Goal: Transaction & Acquisition: Register for event/course

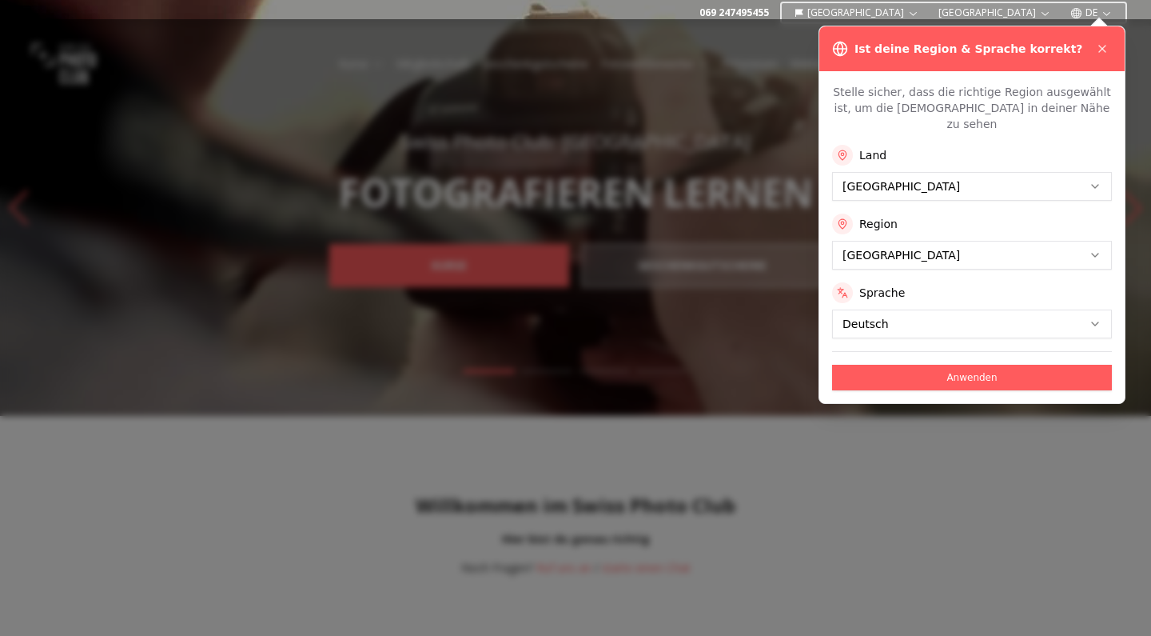
click at [702, 45] on div at bounding box center [575, 327] width 1151 height 616
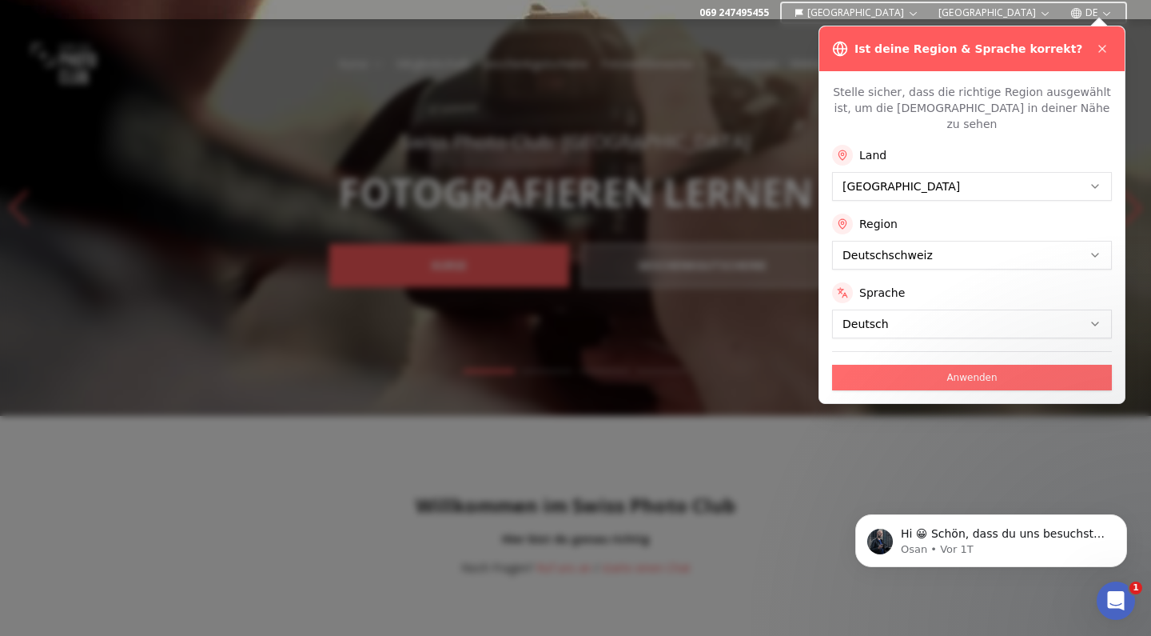
click at [954, 365] on button "Anwenden" at bounding box center [972, 378] width 280 height 26
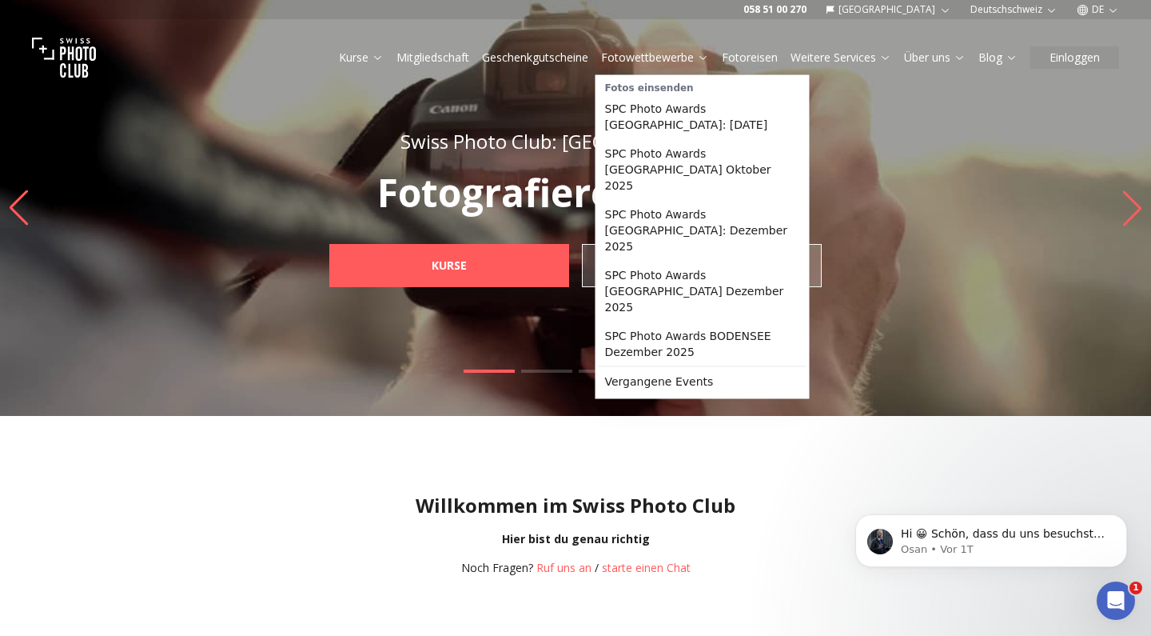
click at [684, 62] on link "Fotowettbewerbe" at bounding box center [655, 58] width 108 height 16
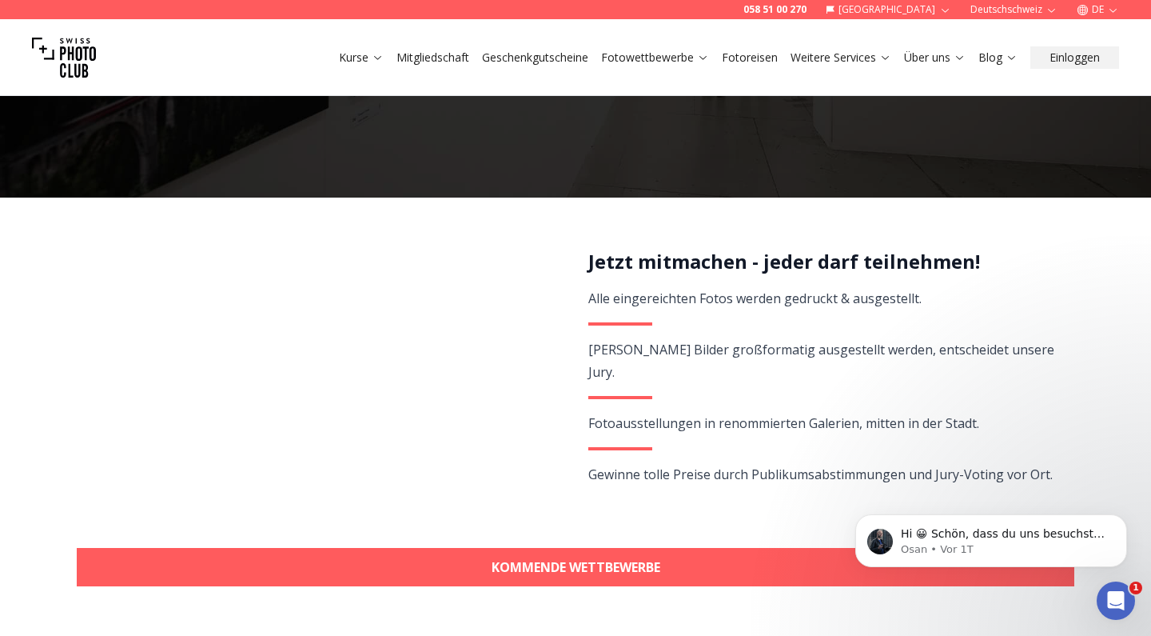
scroll to position [196, 0]
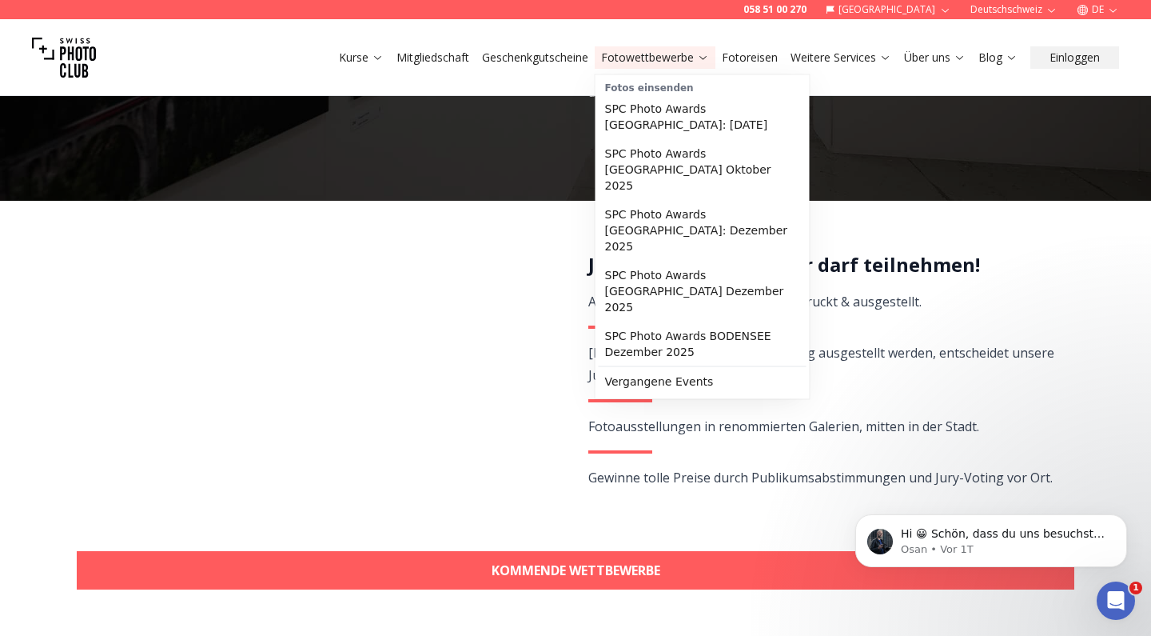
click at [703, 54] on icon at bounding box center [703, 57] width 12 height 12
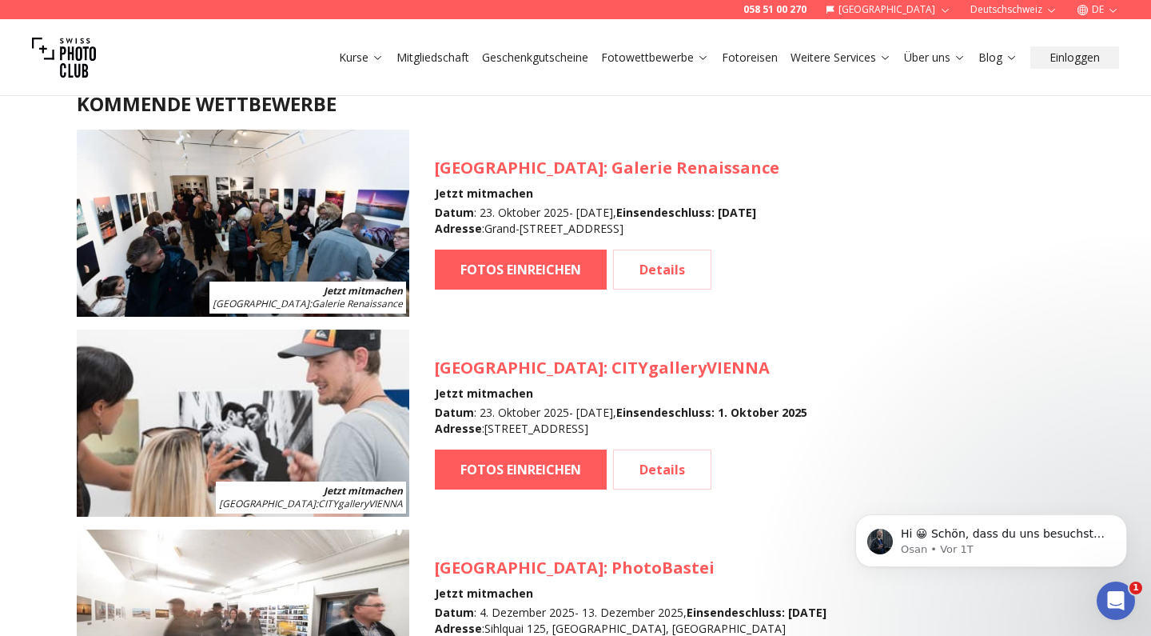
scroll to position [1476, 0]
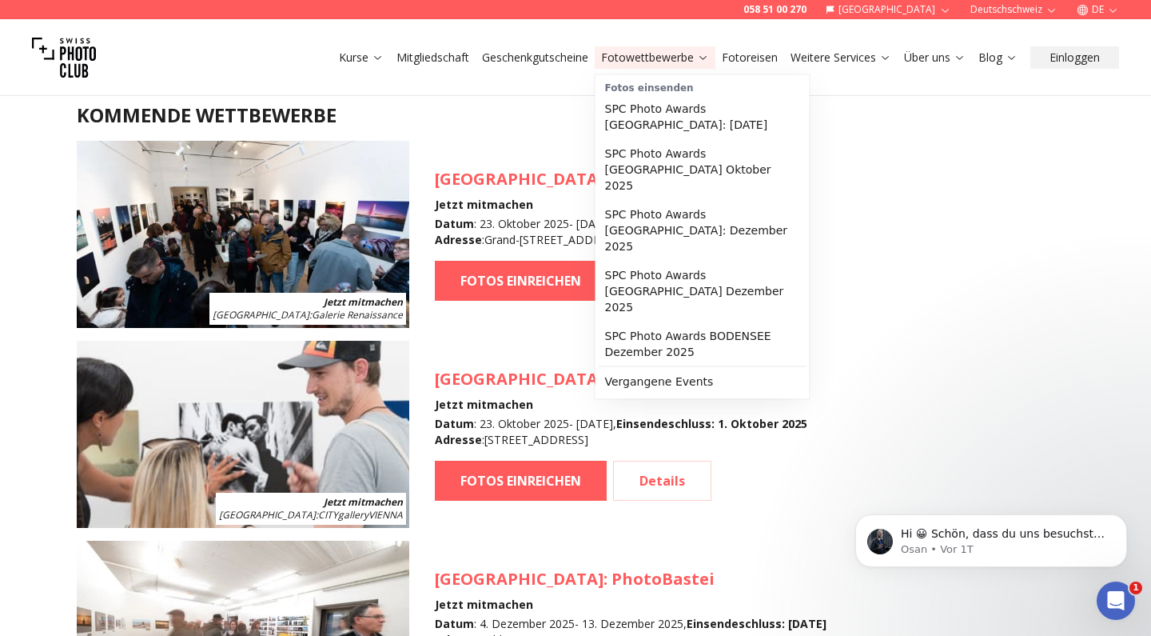
click at [700, 57] on icon at bounding box center [703, 57] width 12 height 12
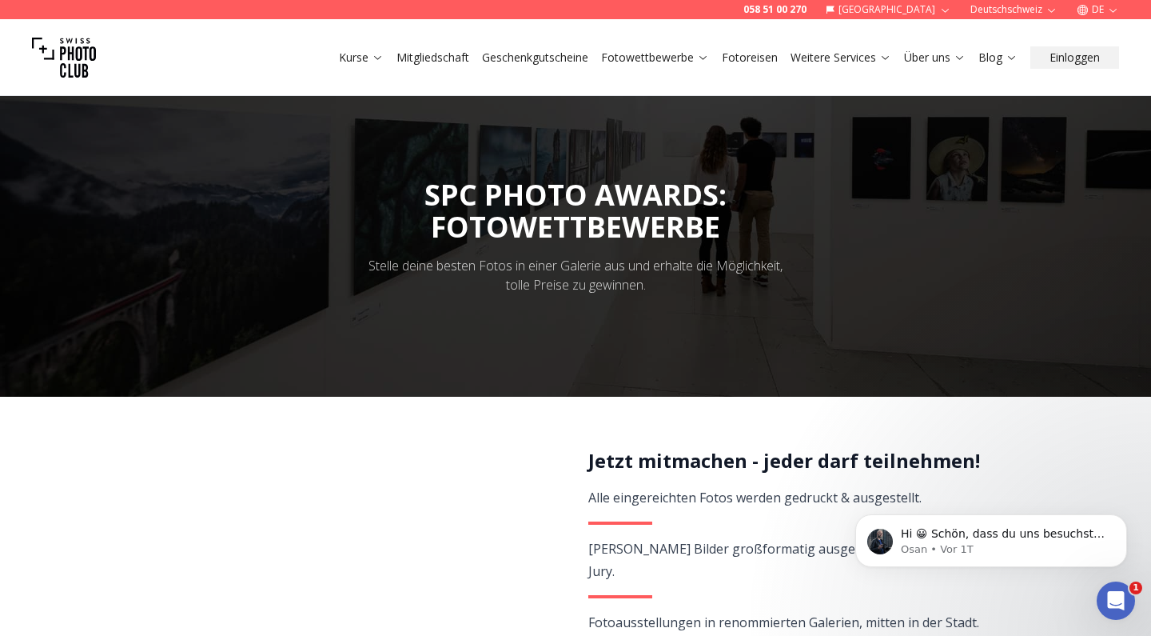
click at [700, 57] on icon at bounding box center [703, 57] width 12 height 12
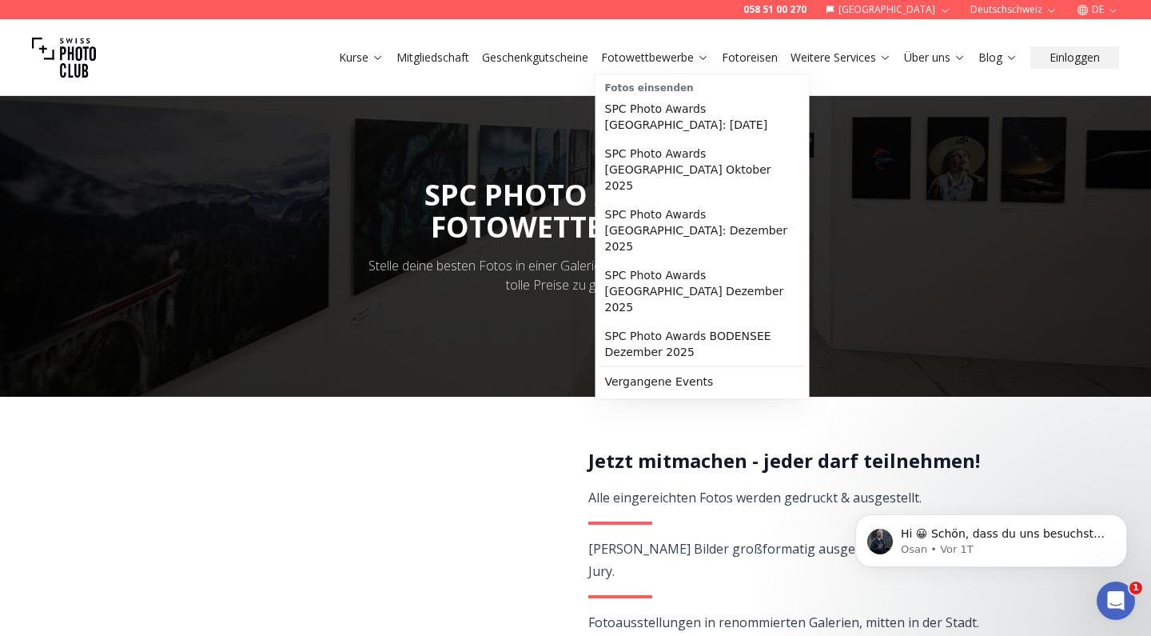
click at [692, 50] on link "Fotowettbewerbe" at bounding box center [655, 58] width 108 height 16
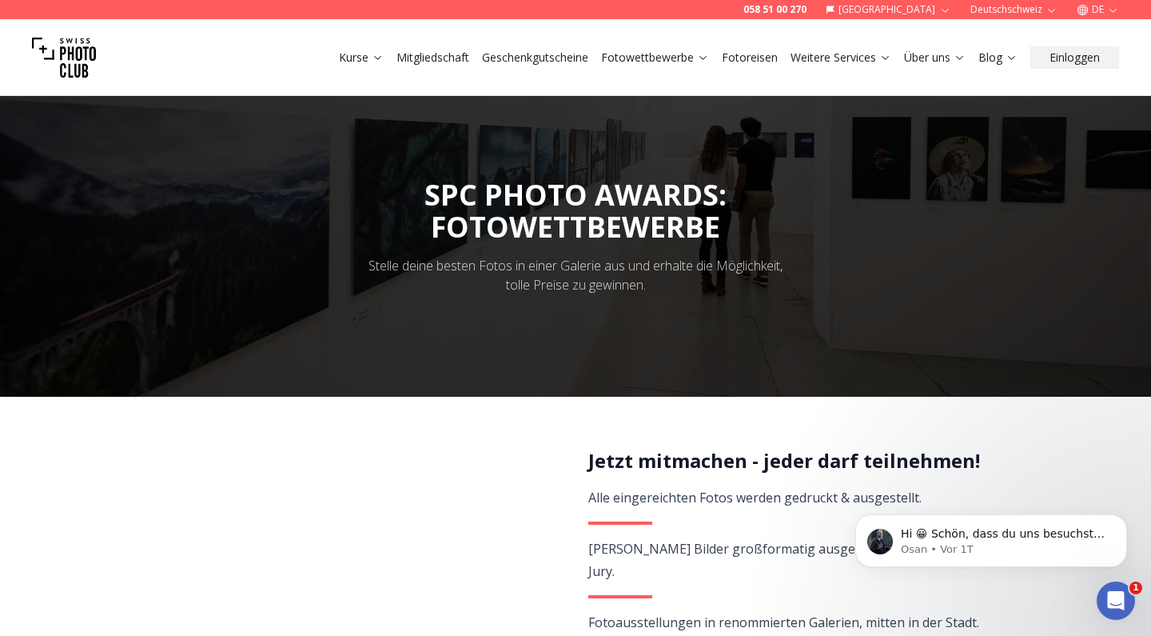
click at [709, 59] on button "Fotowettbewerbe" at bounding box center [655, 57] width 121 height 22
click at [704, 50] on link "Fotowettbewerbe" at bounding box center [655, 58] width 108 height 16
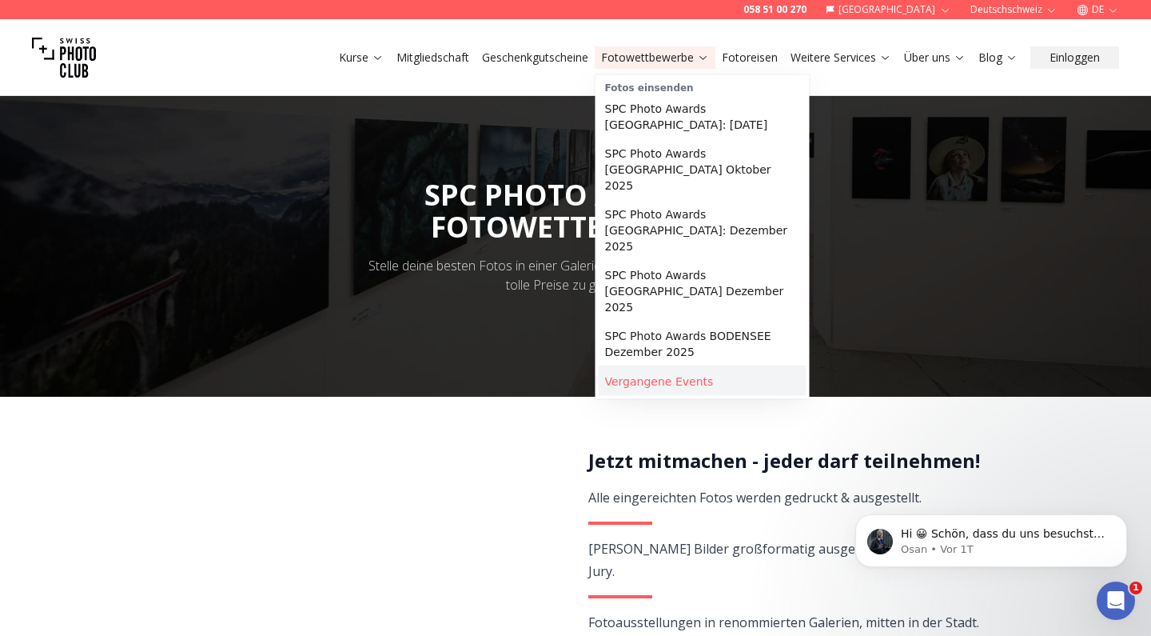
click at [658, 367] on link "Vergangene Events" at bounding box center [703, 381] width 208 height 29
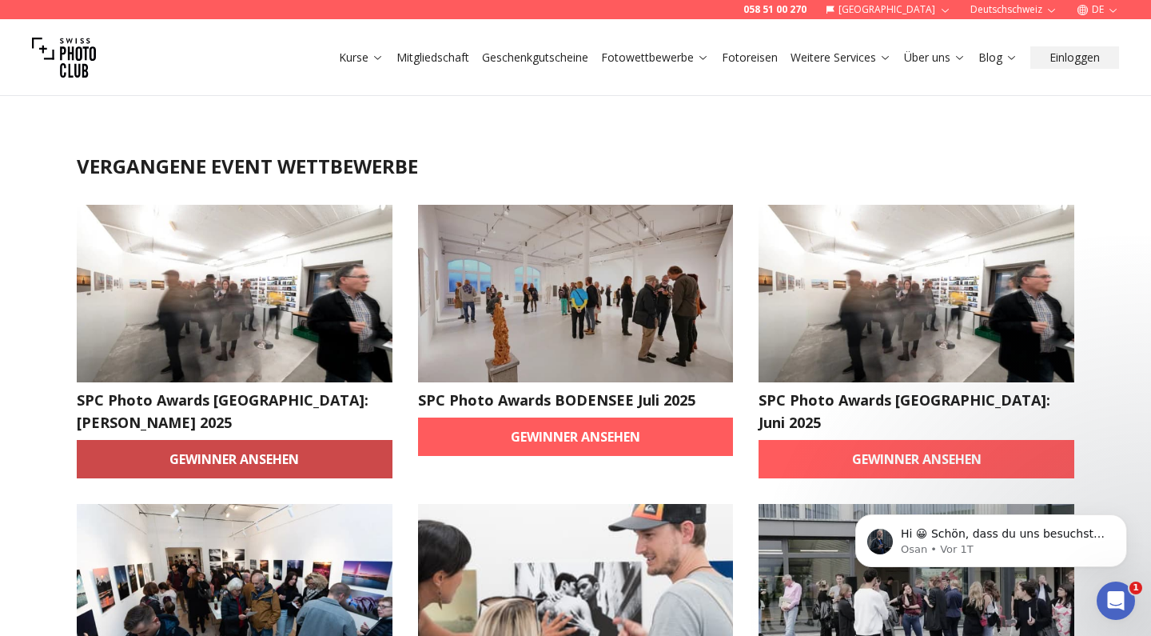
click at [342, 444] on link "Gewinner ansehen" at bounding box center [235, 459] width 316 height 38
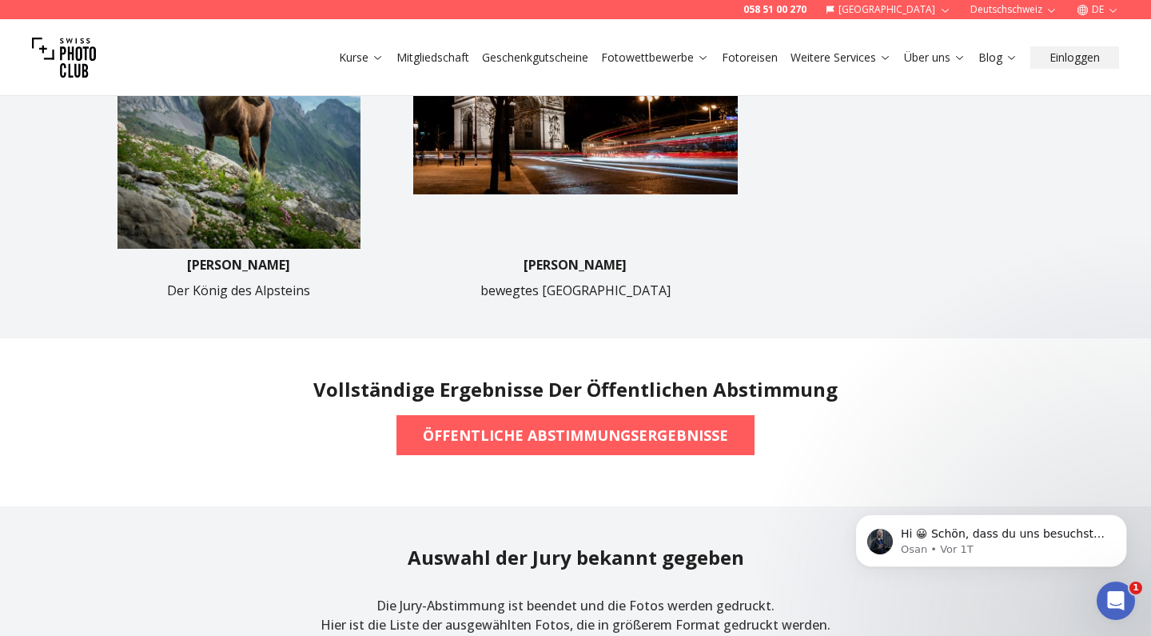
scroll to position [293, 0]
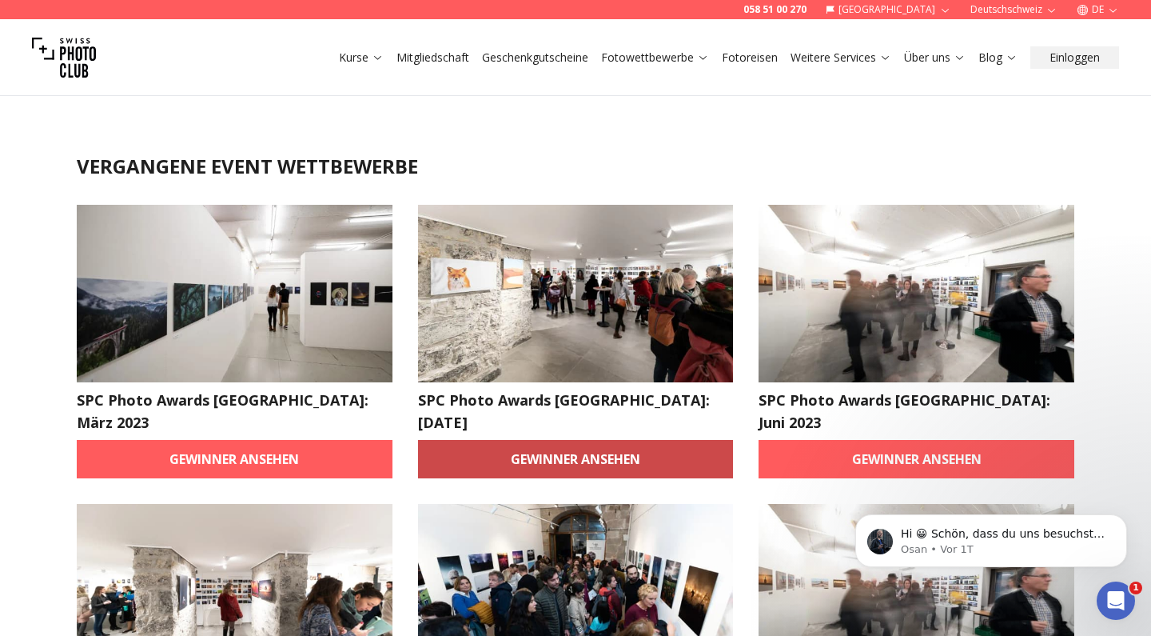
click at [592, 440] on link "Gewinner ansehen" at bounding box center [576, 459] width 316 height 38
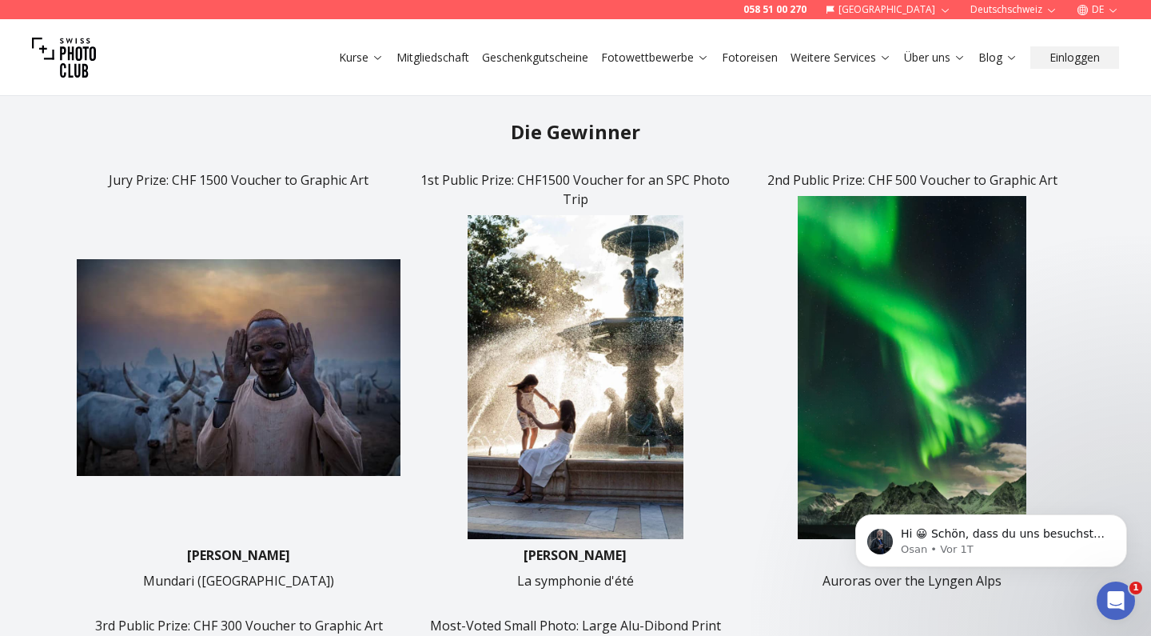
scroll to position [532, 0]
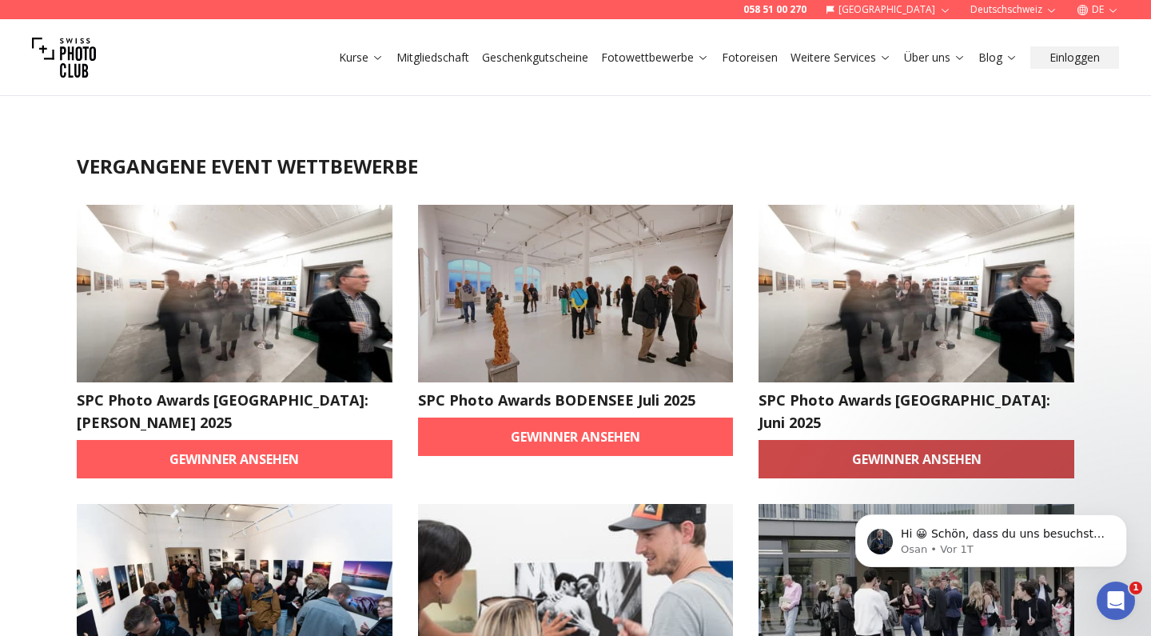
click at [914, 440] on link "Gewinner ansehen" at bounding box center [917, 459] width 316 height 38
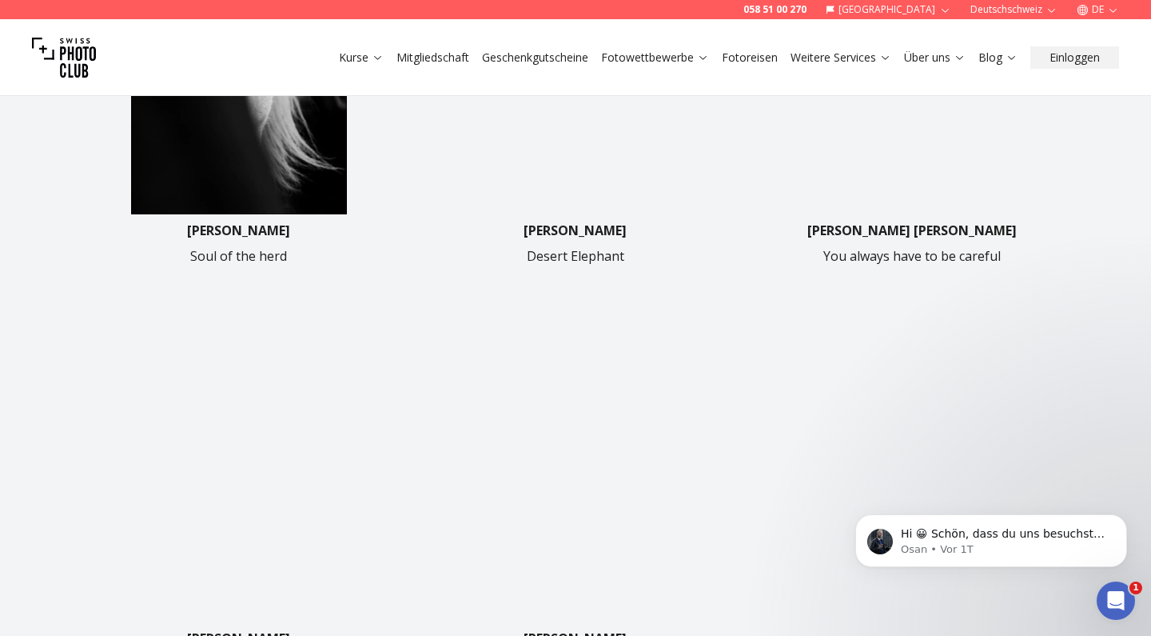
scroll to position [619, 0]
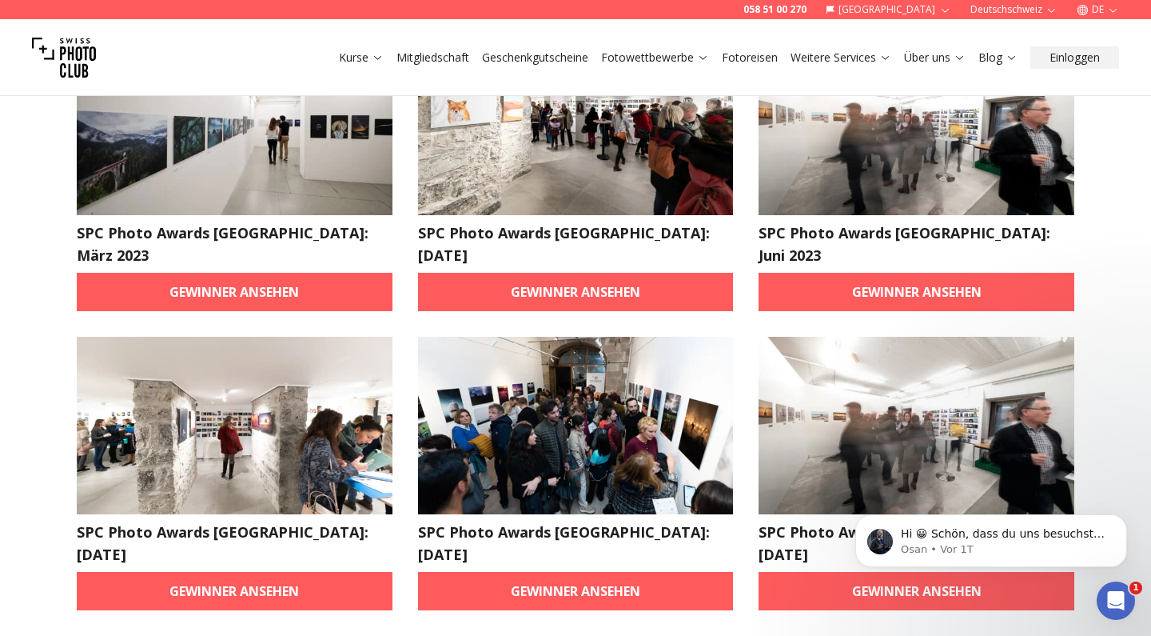
scroll to position [169, 0]
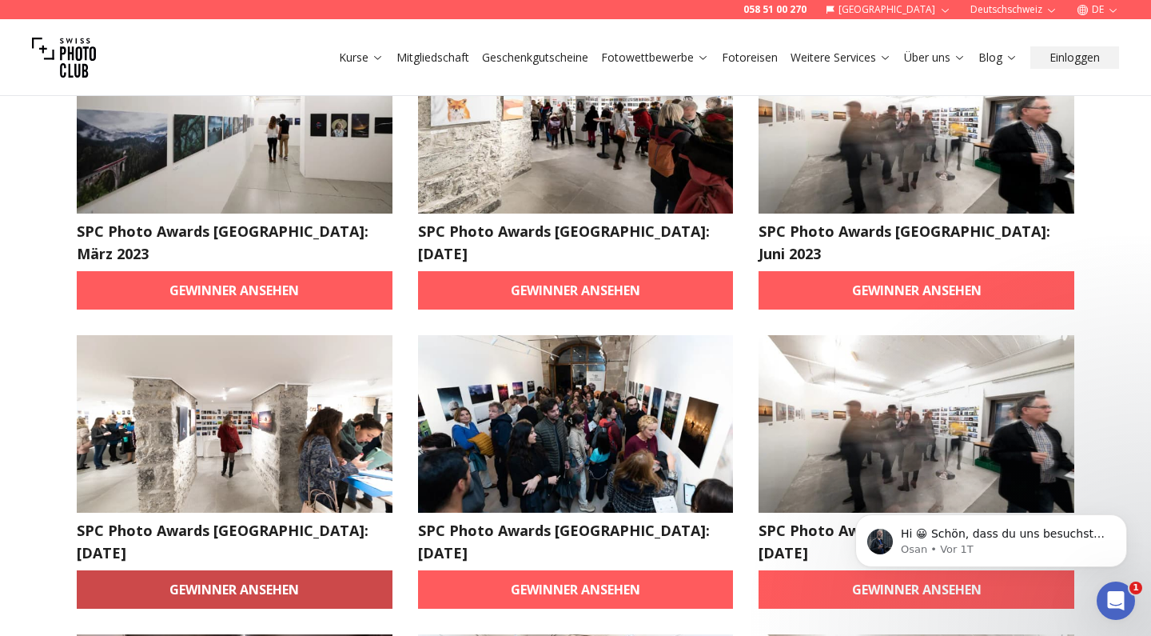
click at [261, 570] on link "Gewinner ansehen" at bounding box center [235, 589] width 316 height 38
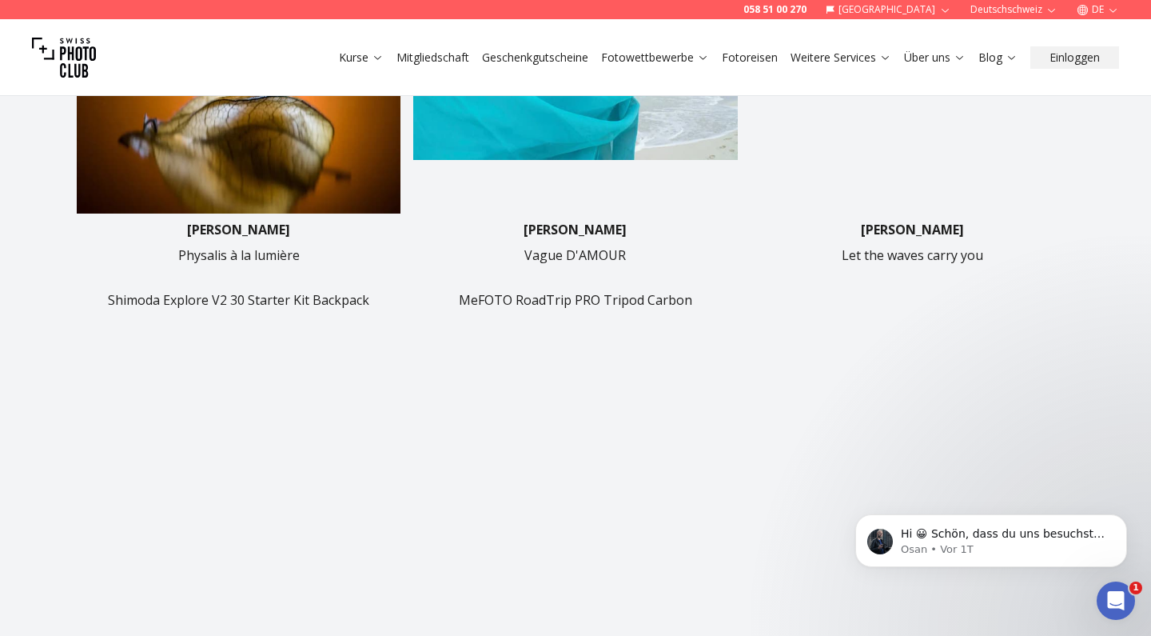
scroll to position [640, 0]
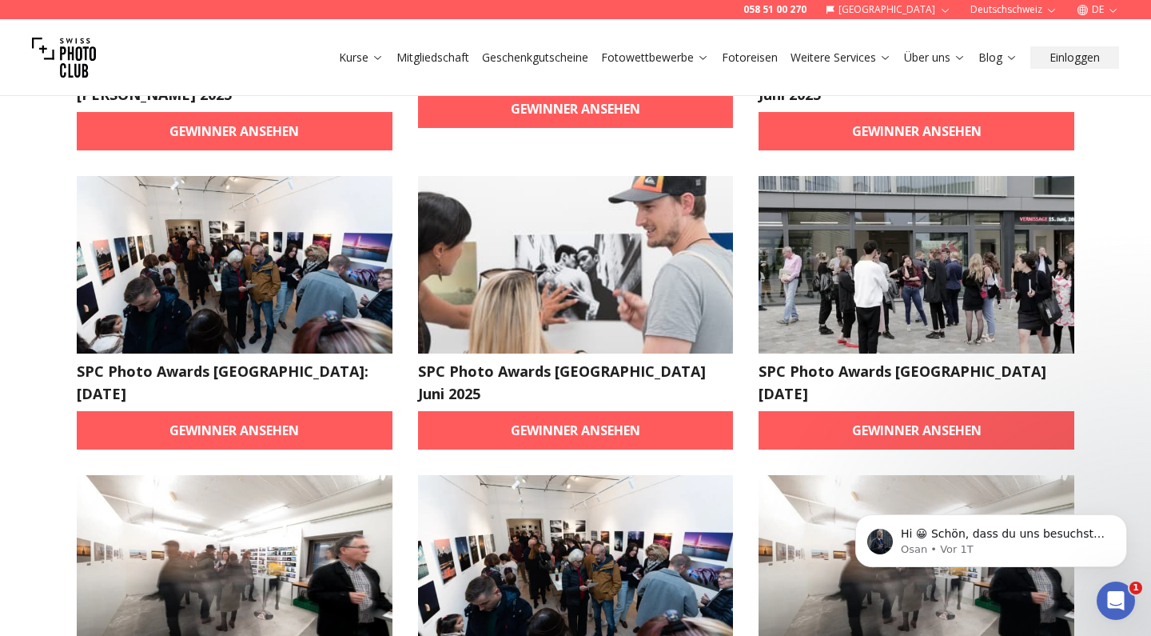
scroll to position [329, 0]
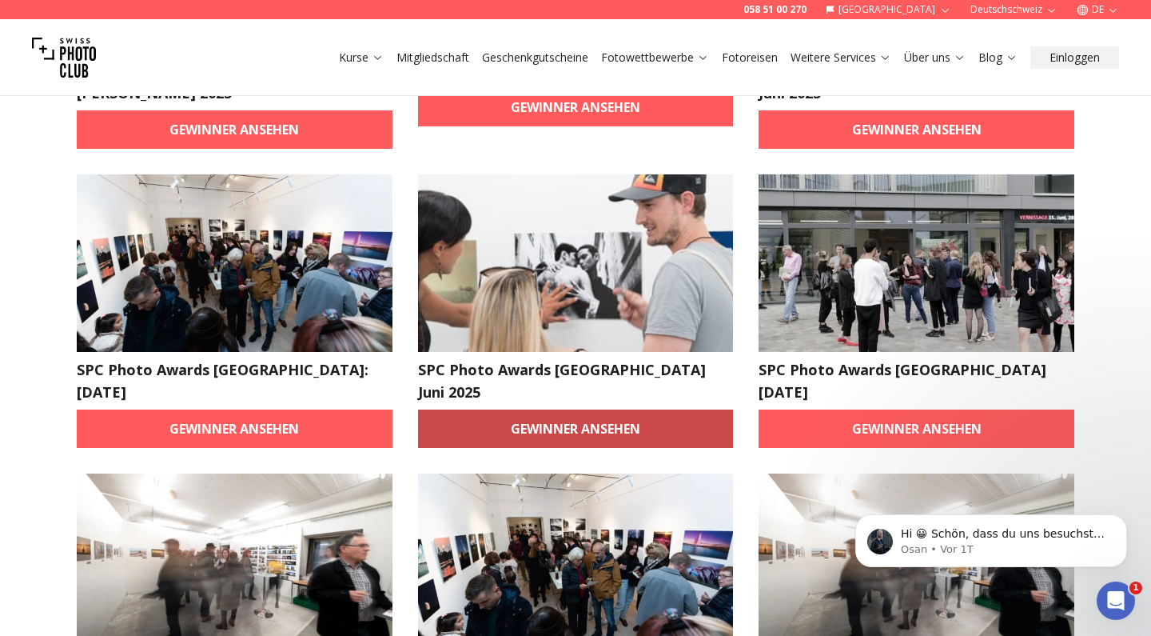
click at [616, 409] on link "Gewinner ansehen" at bounding box center [576, 428] width 316 height 38
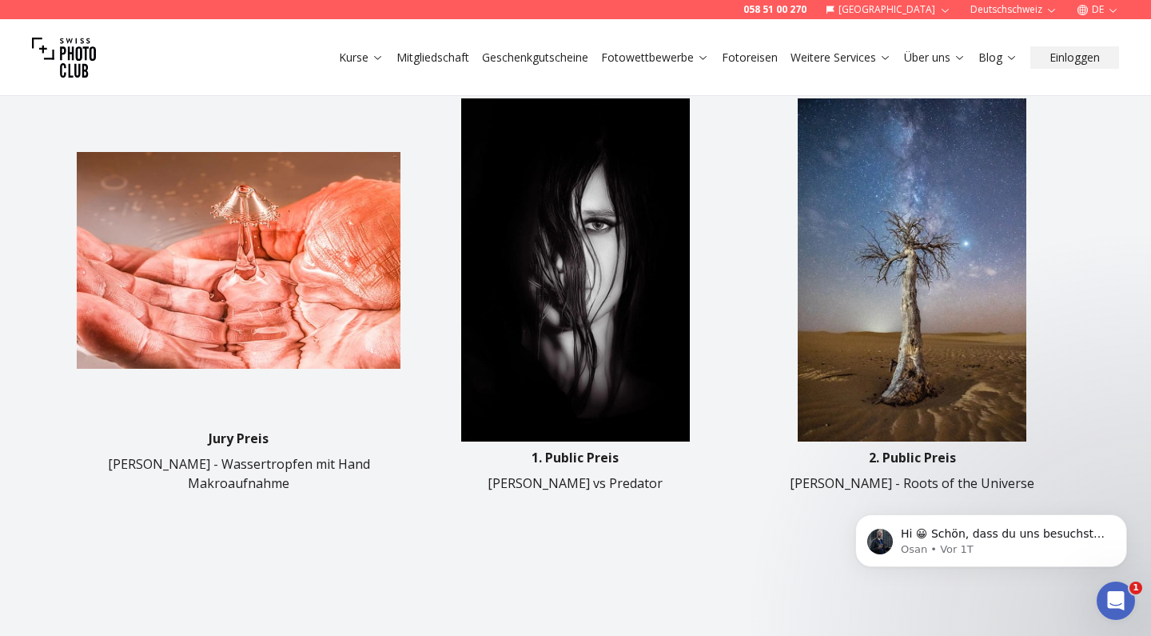
scroll to position [564, 0]
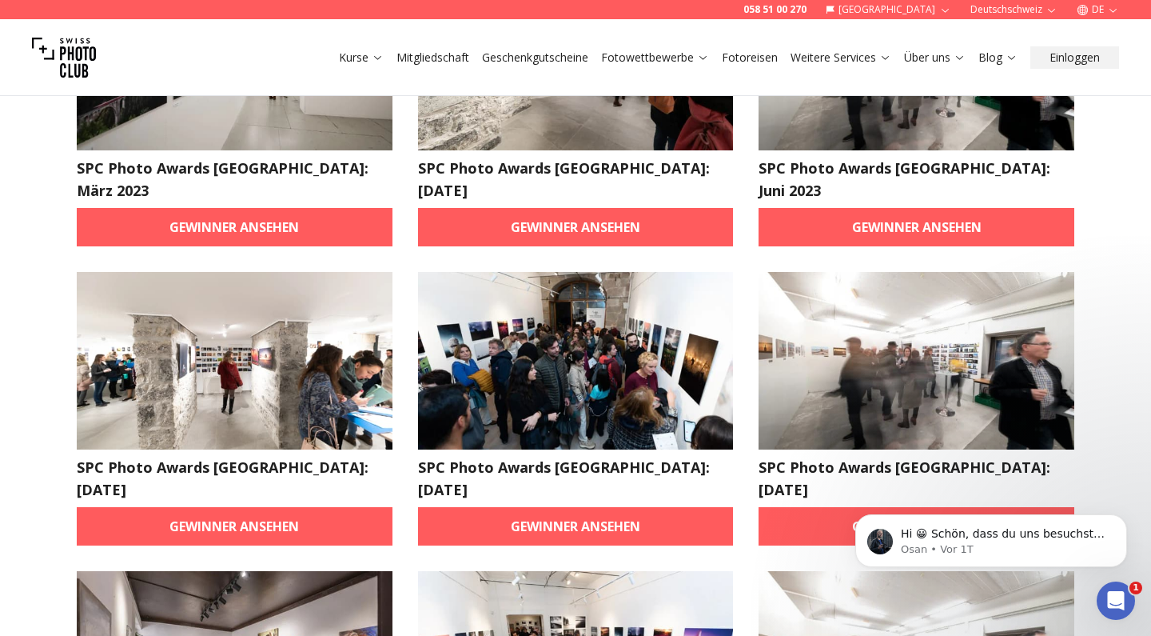
scroll to position [233, 0]
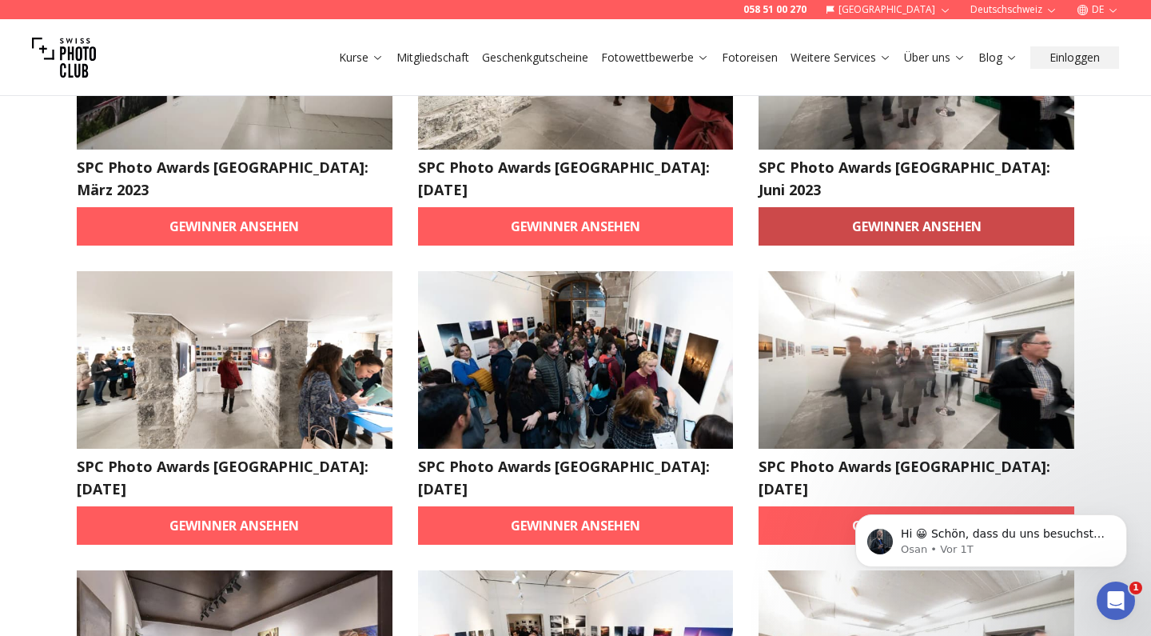
click at [911, 207] on link "Gewinner ansehen" at bounding box center [917, 226] width 316 height 38
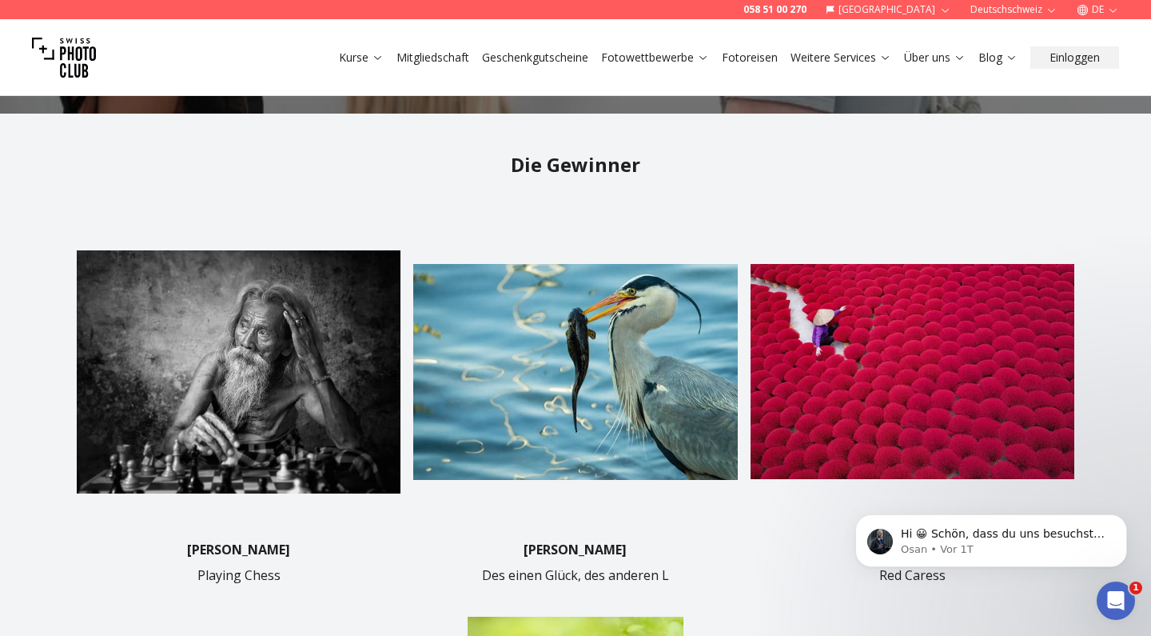
scroll to position [294, 0]
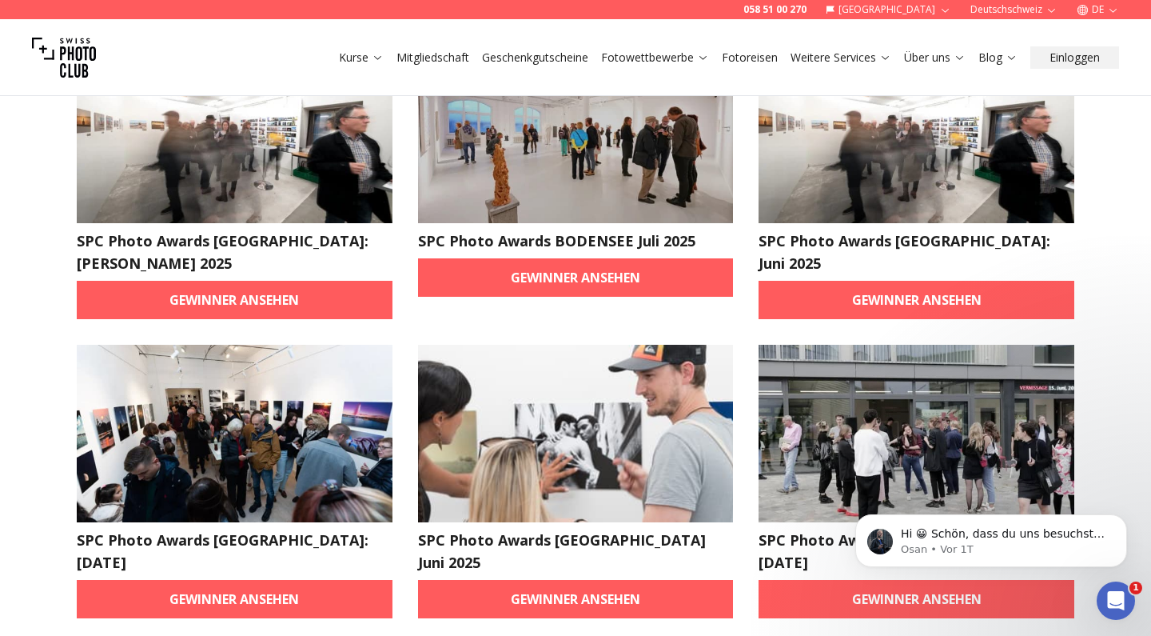
scroll to position [162, 0]
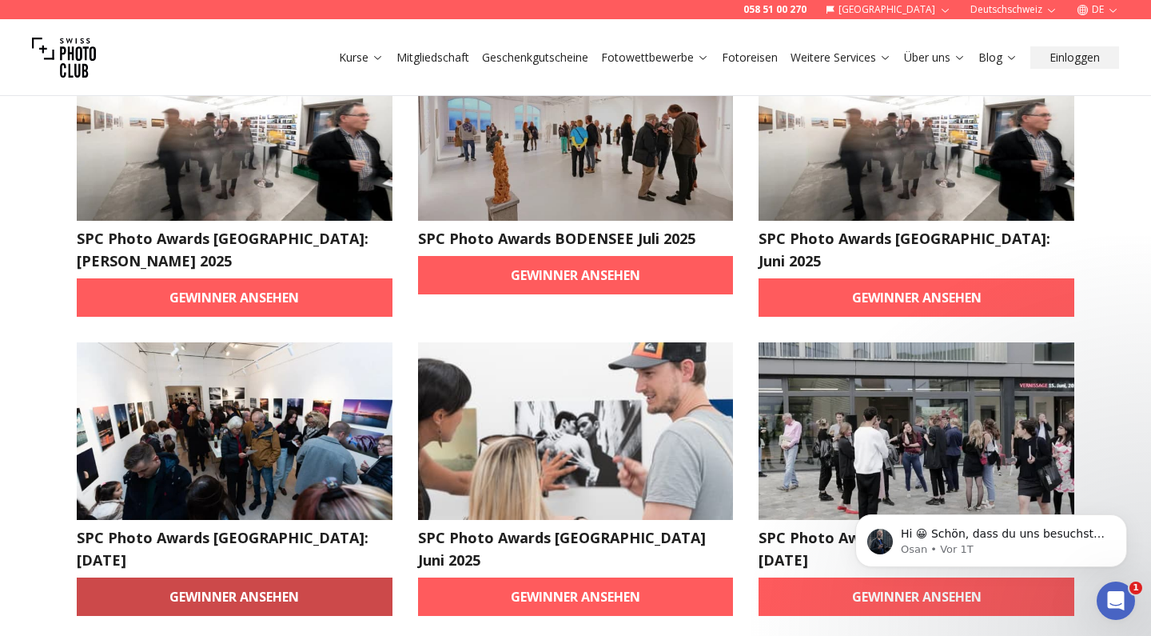
click at [321, 577] on link "Gewinner ansehen" at bounding box center [235, 596] width 316 height 38
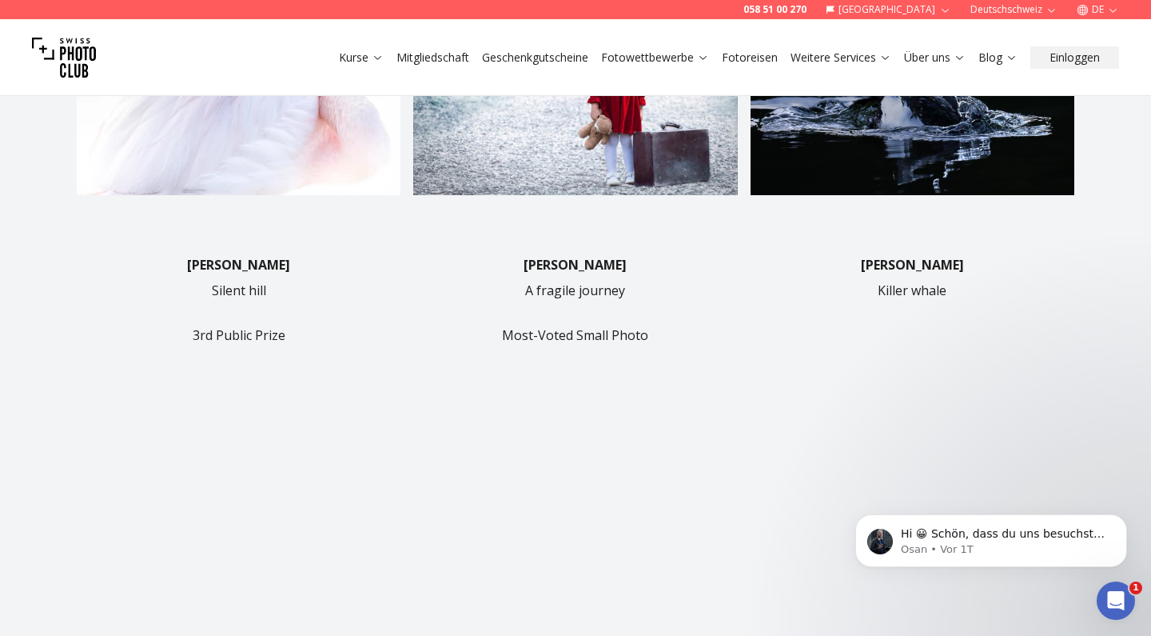
scroll to position [608, 0]
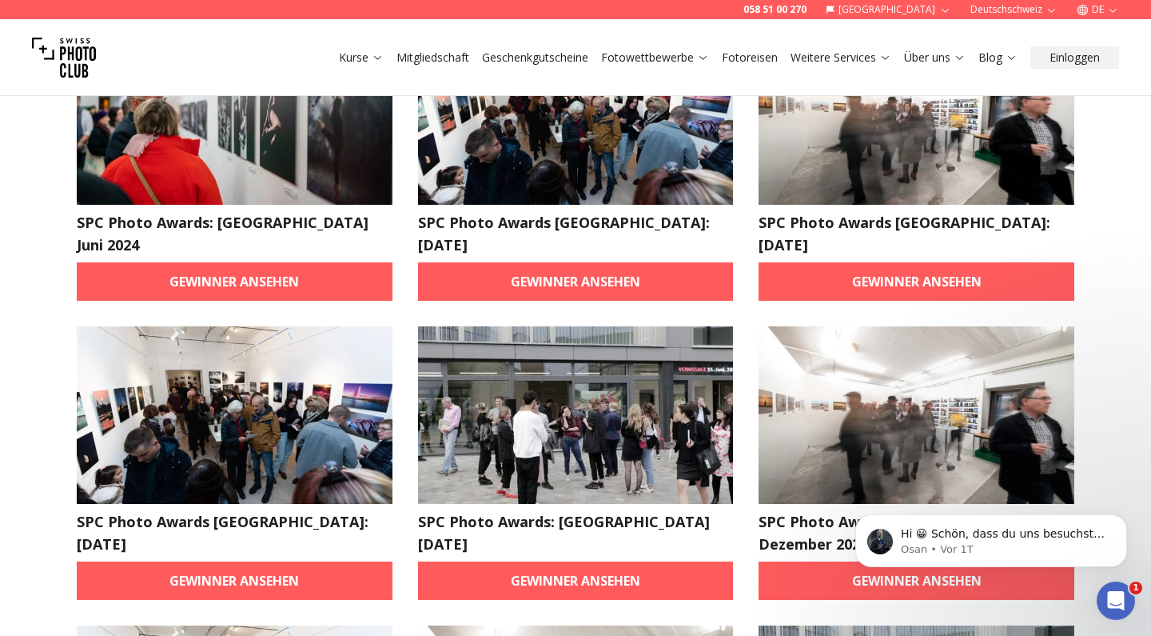
scroll to position [1075, 0]
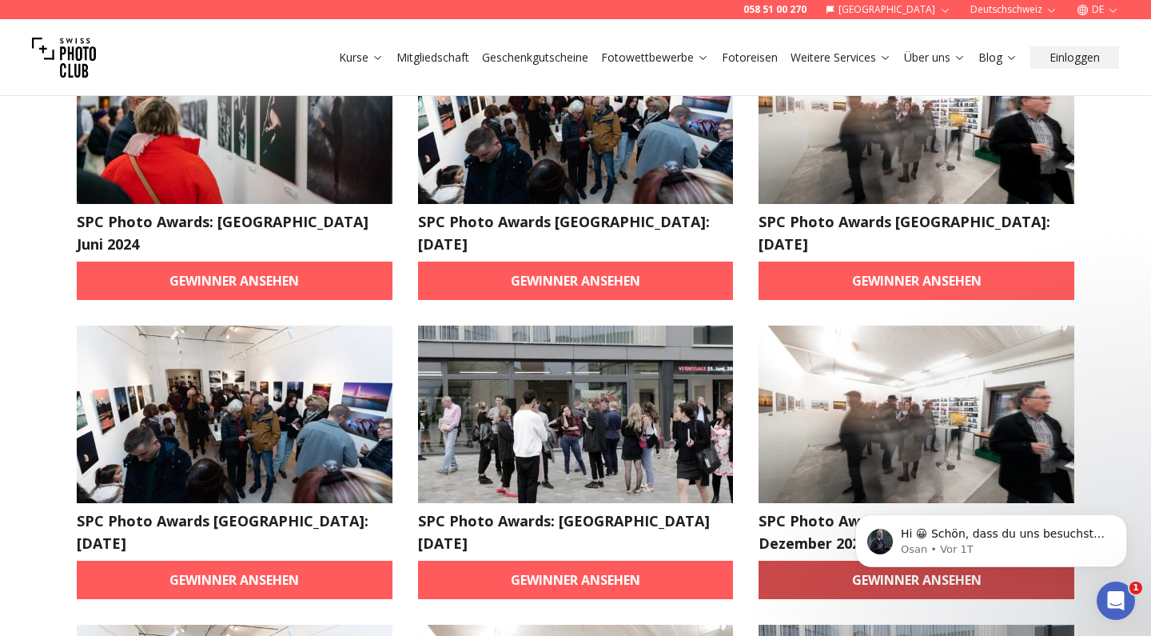
click at [858, 560] on link "Gewinner ansehen" at bounding box center [917, 579] width 316 height 38
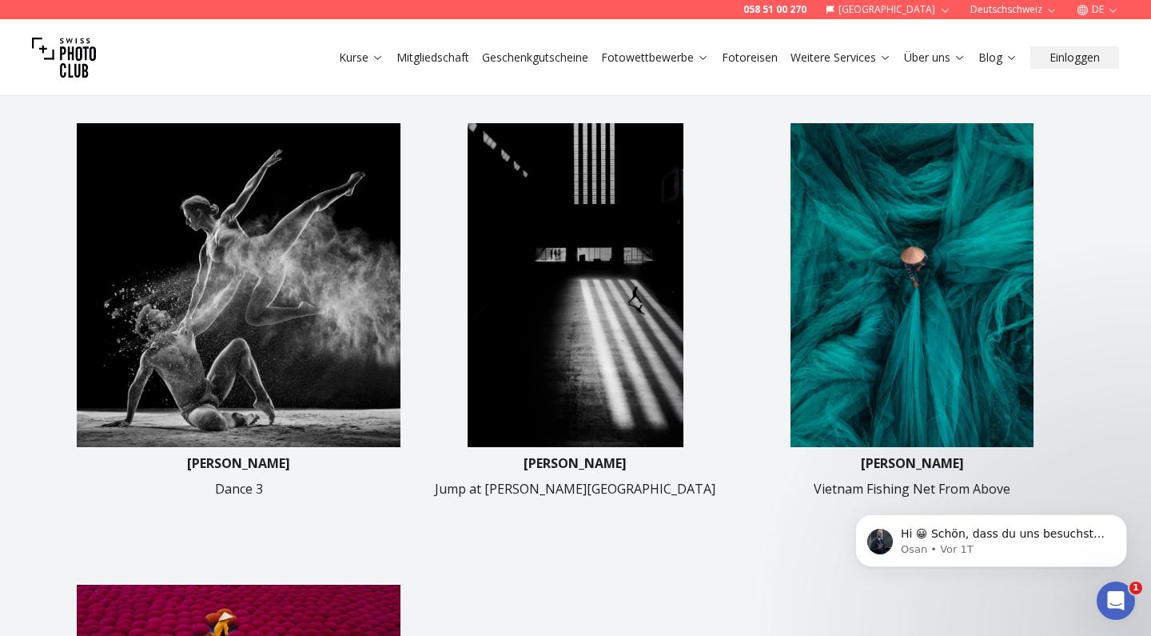
scroll to position [379, 0]
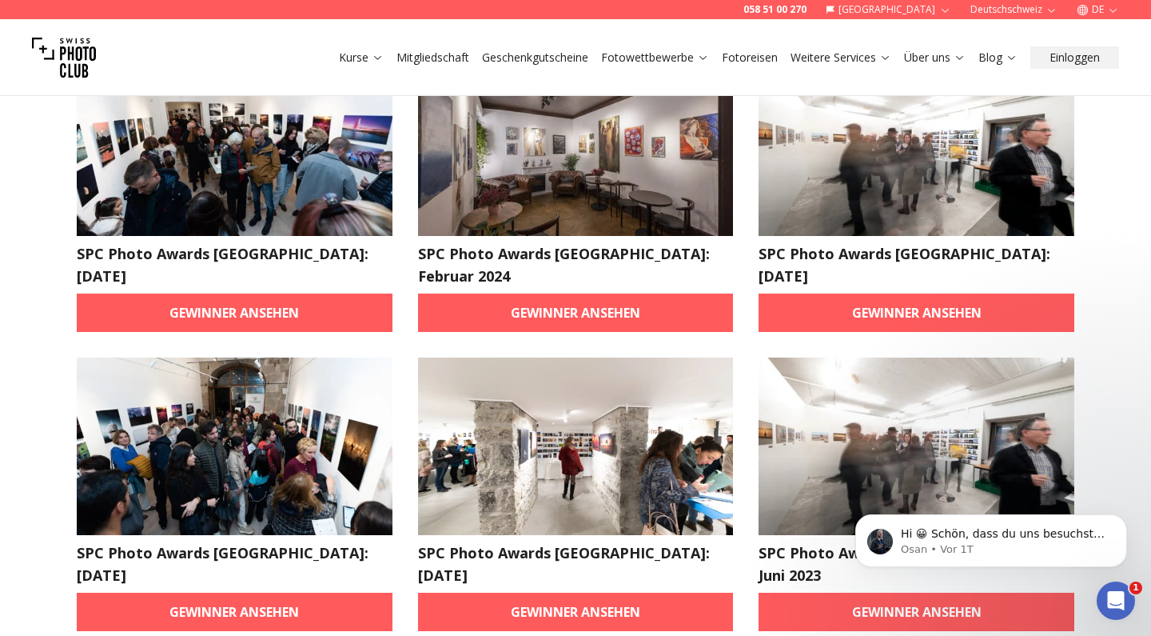
scroll to position [1643, 0]
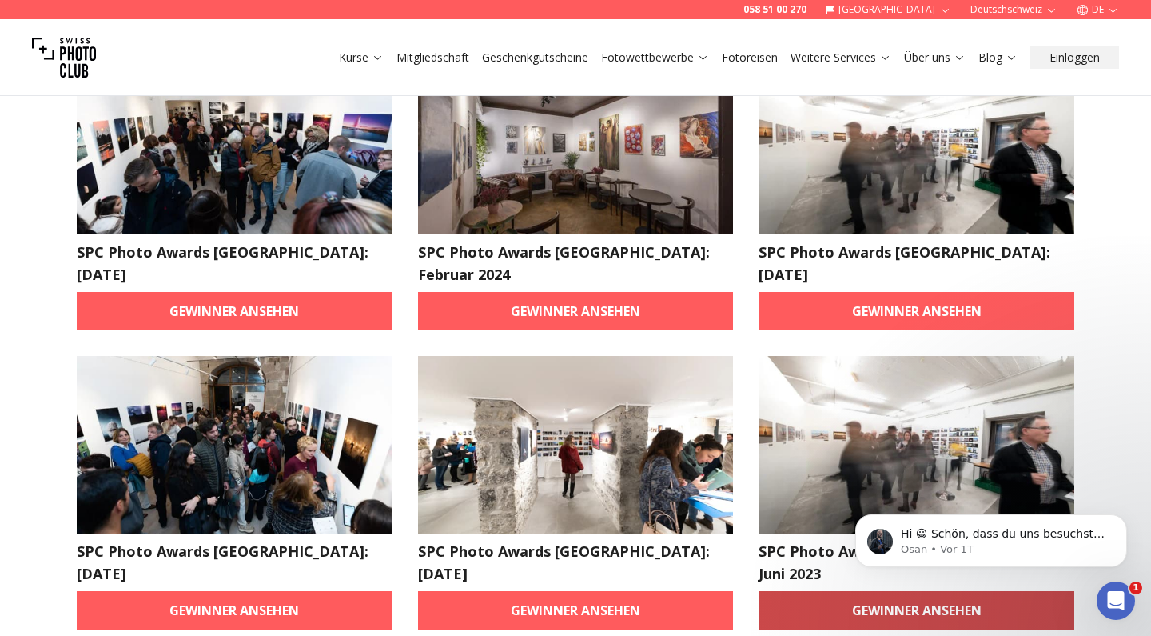
click at [875, 591] on link "Gewinner ansehen" at bounding box center [917, 610] width 316 height 38
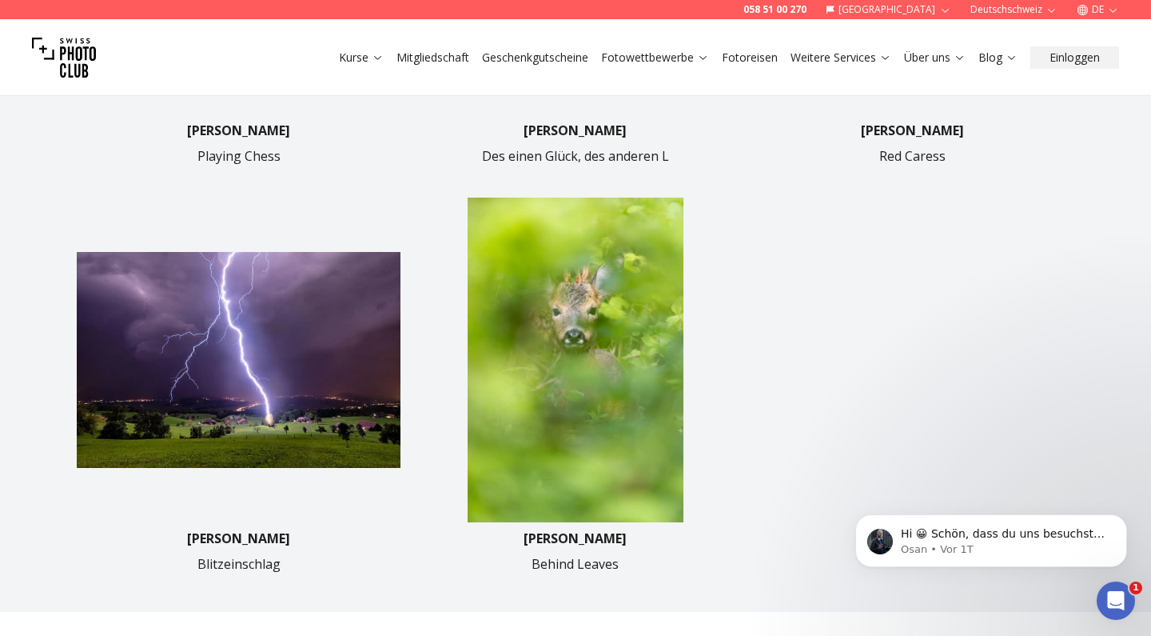
scroll to position [790, 0]
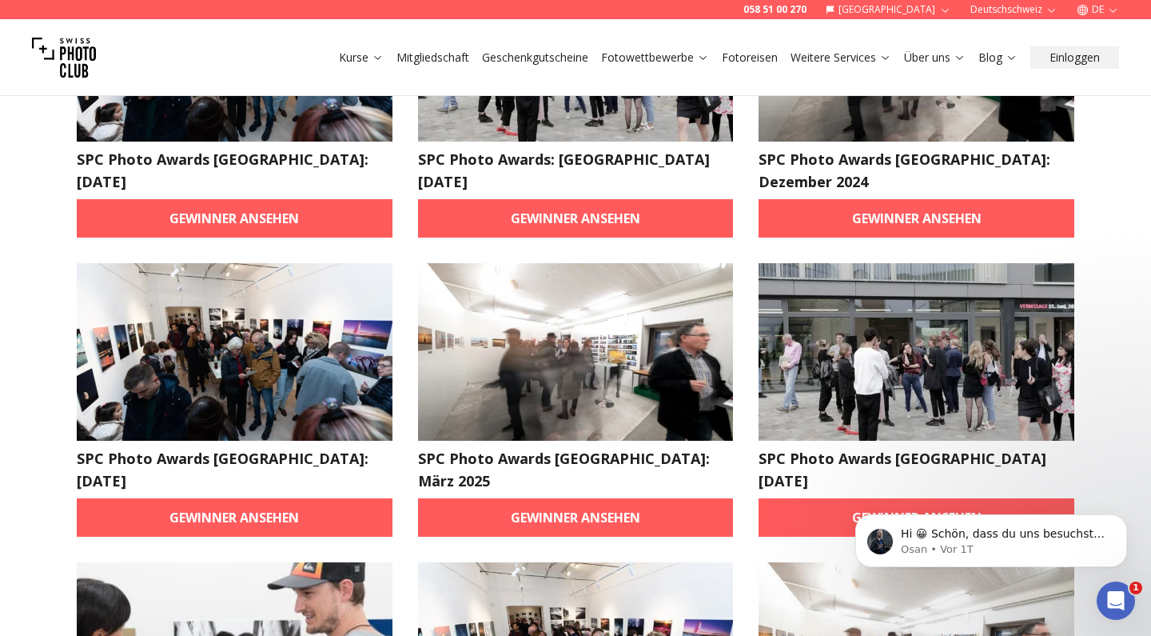
scroll to position [1436, 0]
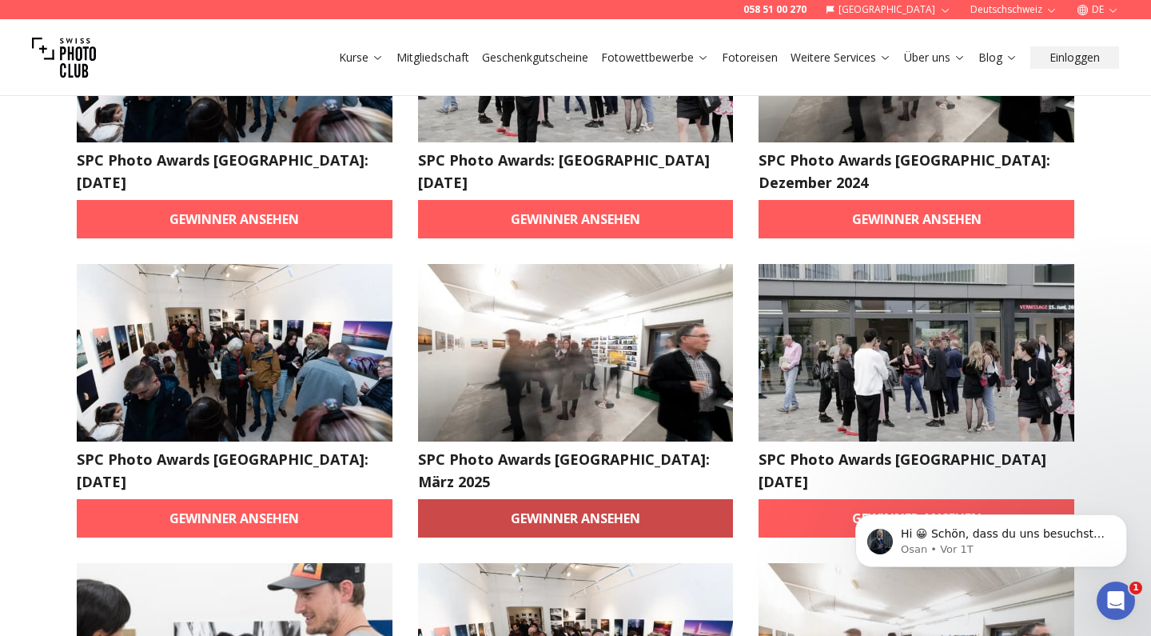
click at [490, 499] on link "Gewinner ansehen" at bounding box center [576, 518] width 316 height 38
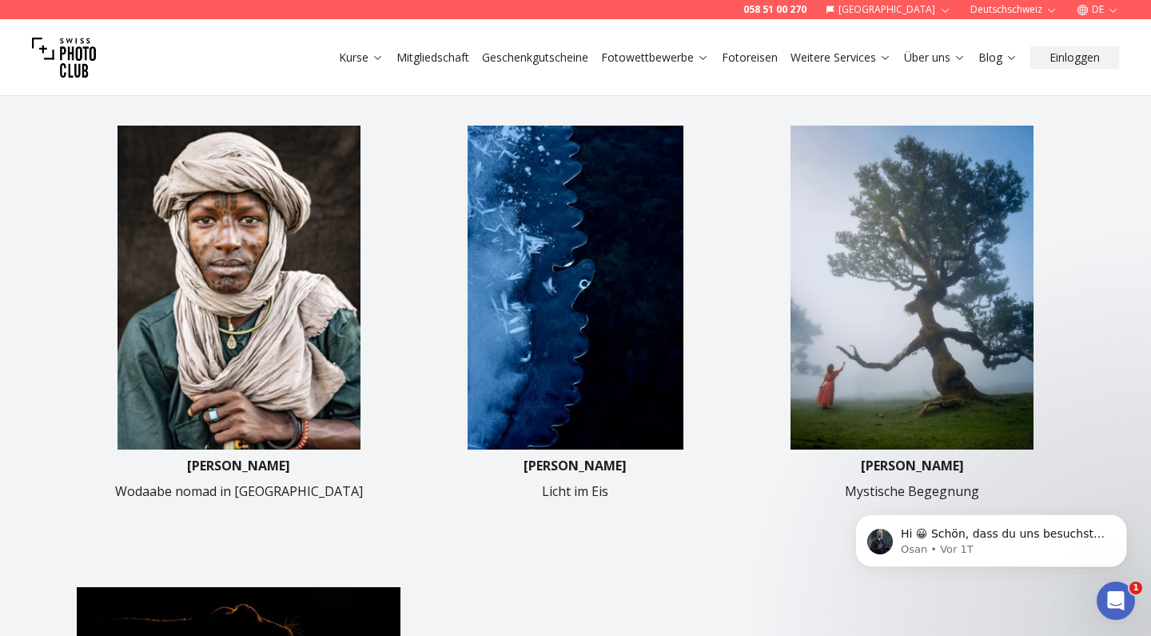
scroll to position [365, 0]
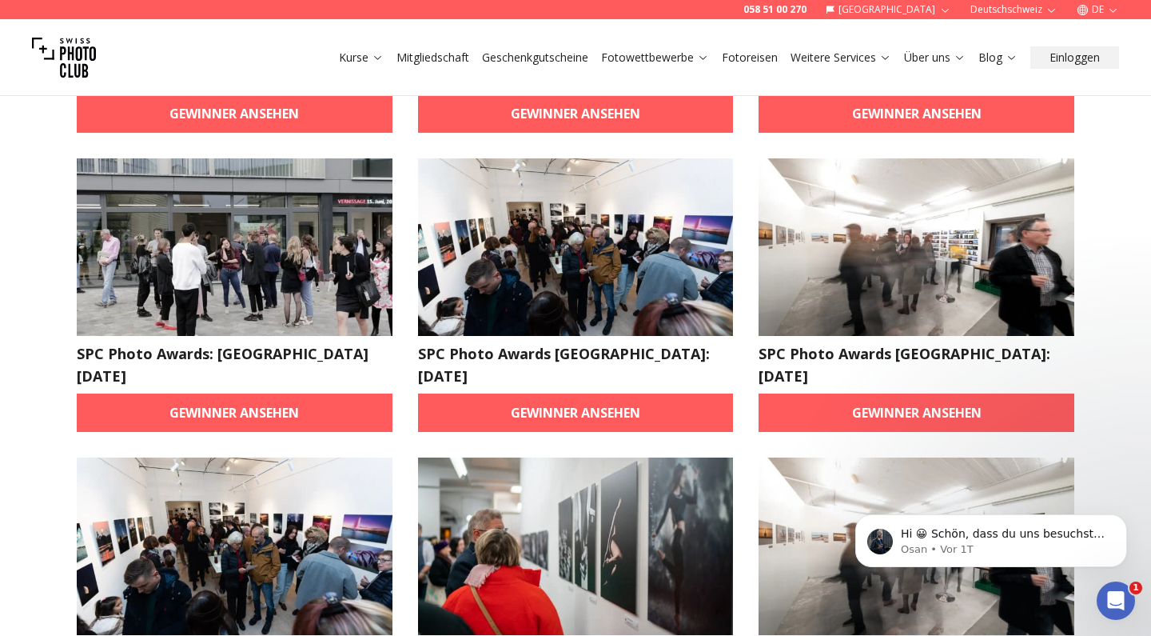
scroll to position [946, 0]
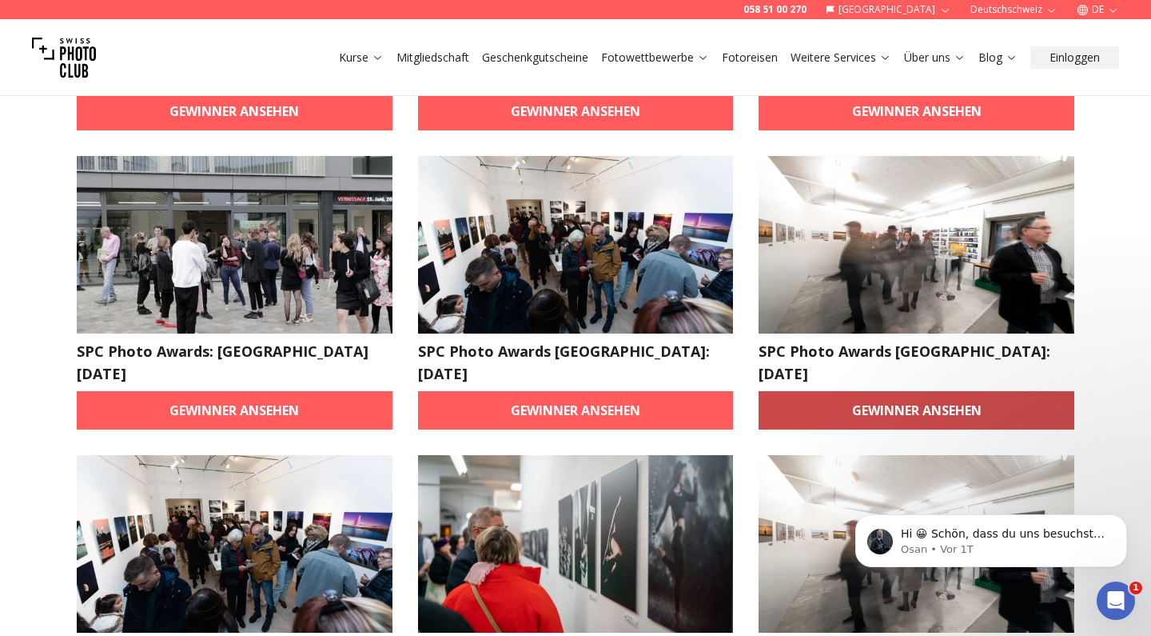
click at [880, 391] on link "Gewinner ansehen" at bounding box center [917, 410] width 316 height 38
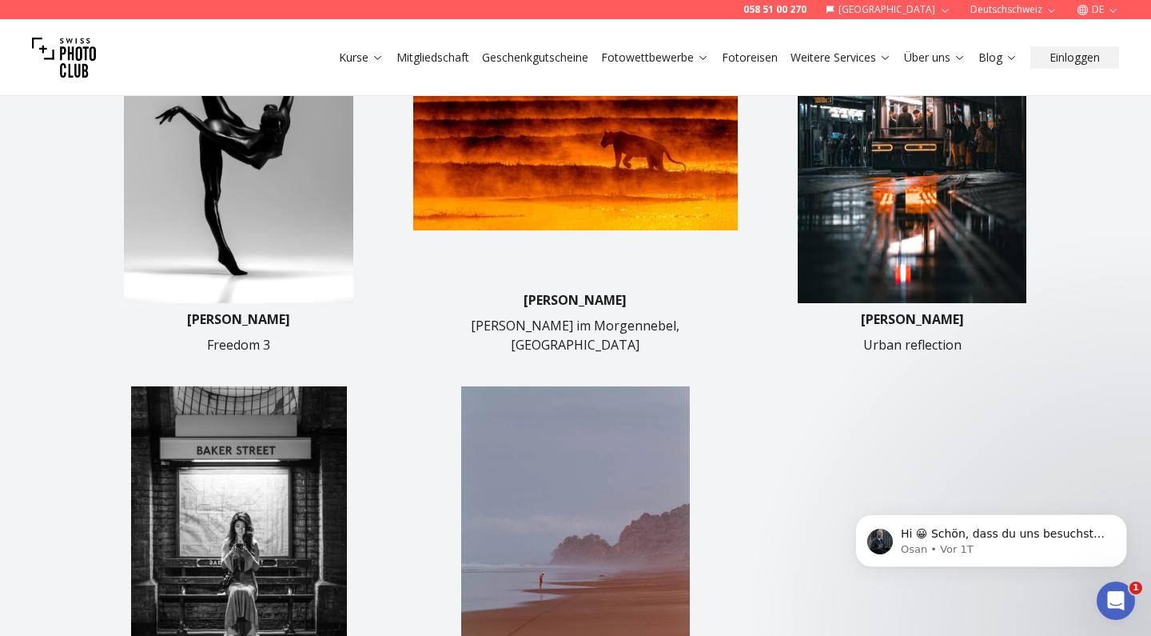
scroll to position [428, 0]
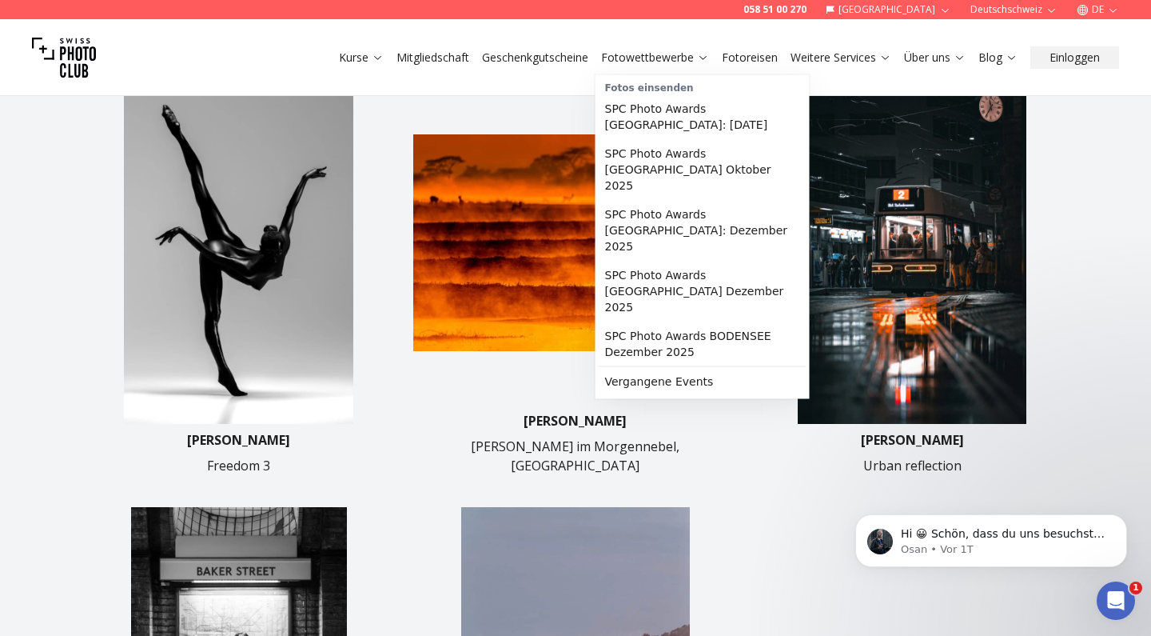
click at [639, 60] on link "Fotowettbewerbe" at bounding box center [655, 58] width 108 height 16
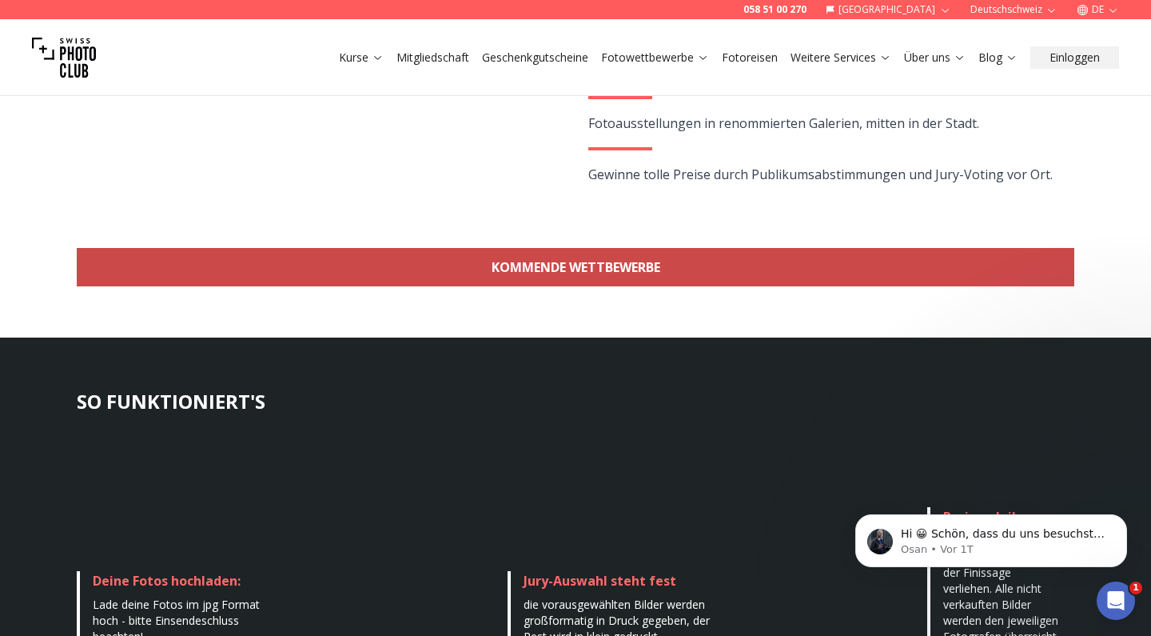
click at [562, 268] on link "KOMMENDE WETTBEWERBE" at bounding box center [576, 267] width 998 height 38
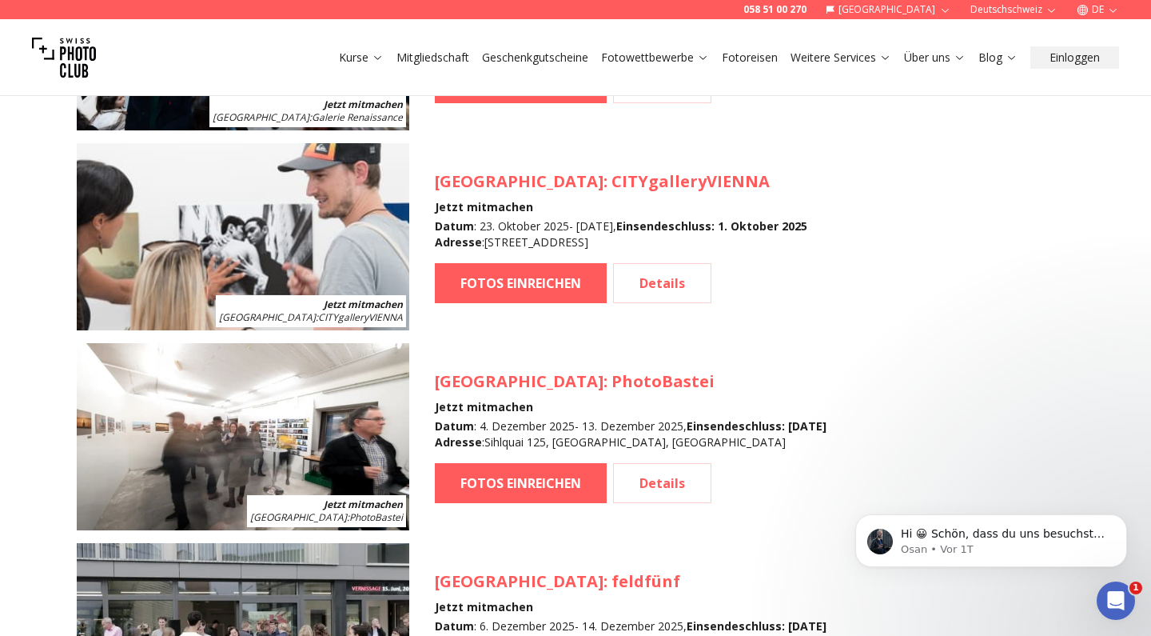
scroll to position [1679, 0]
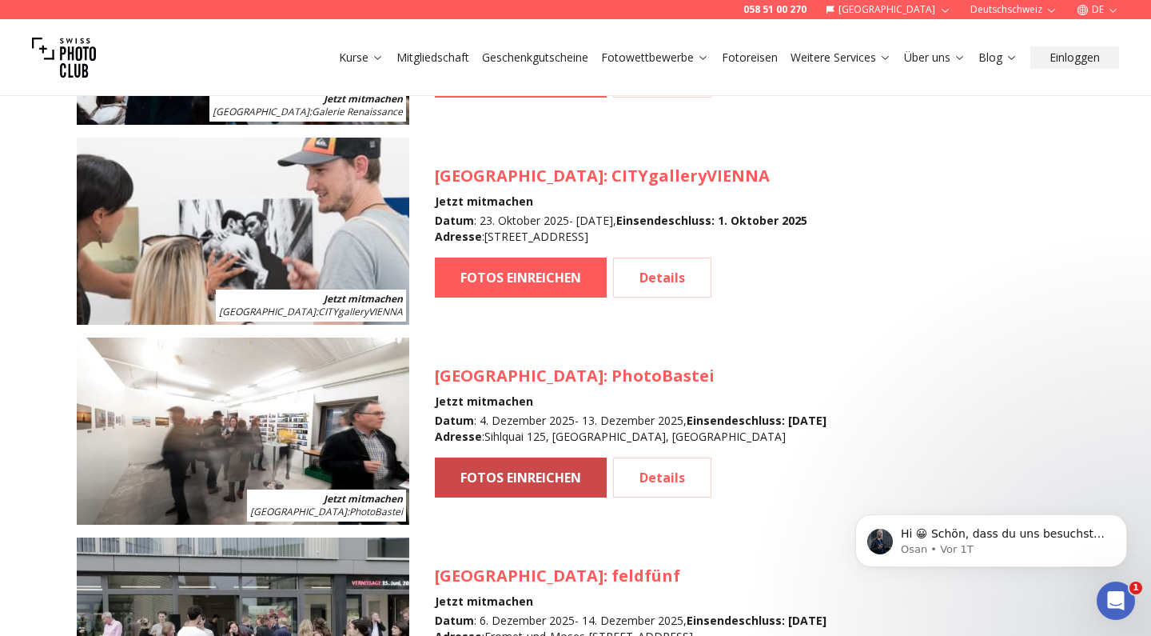
click at [583, 483] on link "FOTOS EINREICHEN" at bounding box center [521, 477] width 172 height 40
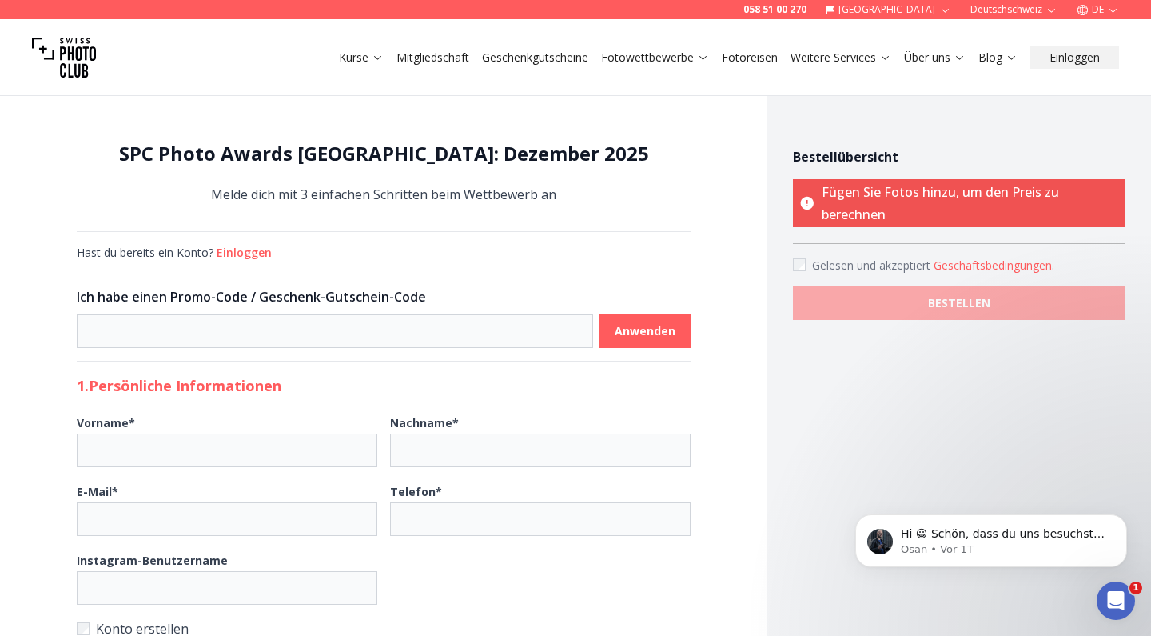
click at [237, 252] on button "Einloggen" at bounding box center [244, 253] width 55 height 16
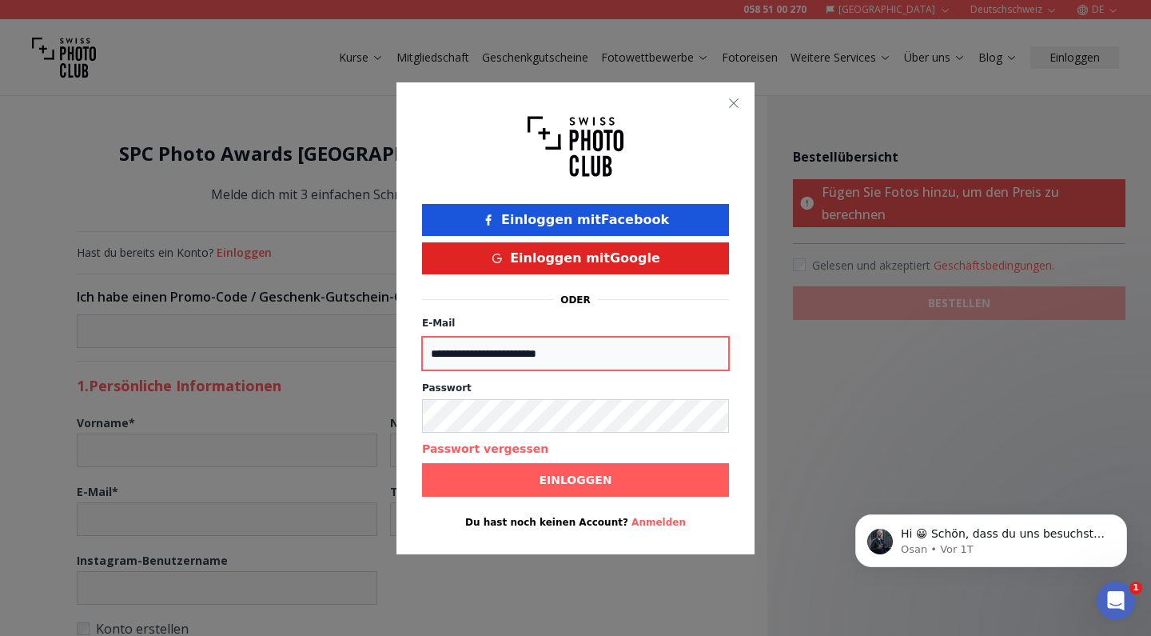
type input "**********"
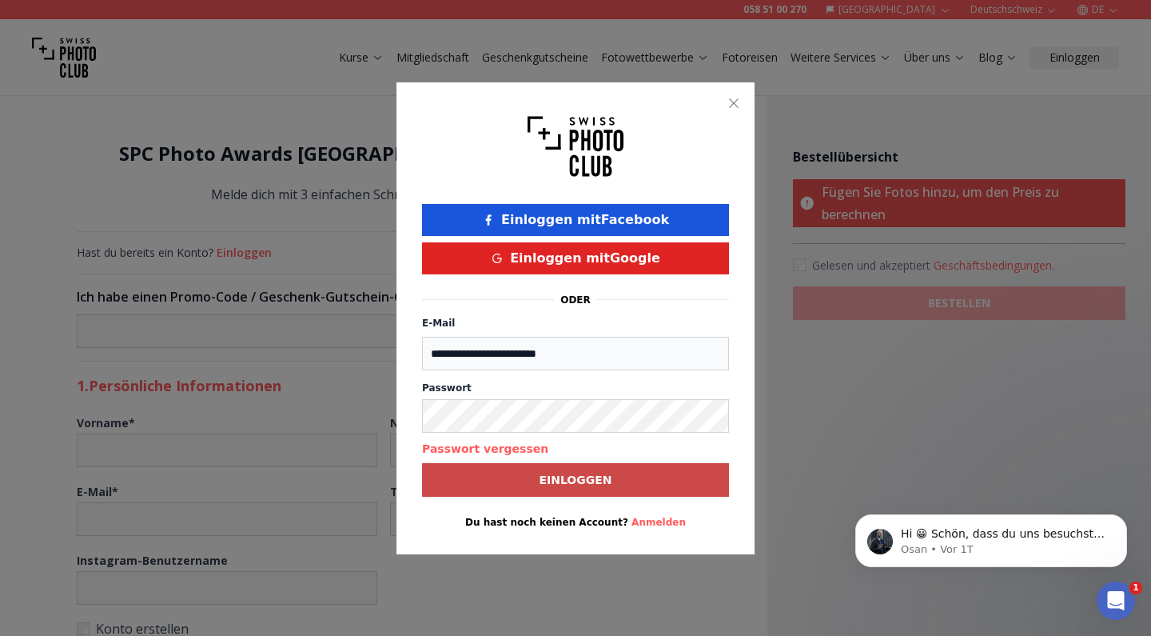
click at [575, 488] on span "Einloggen" at bounding box center [575, 479] width 98 height 29
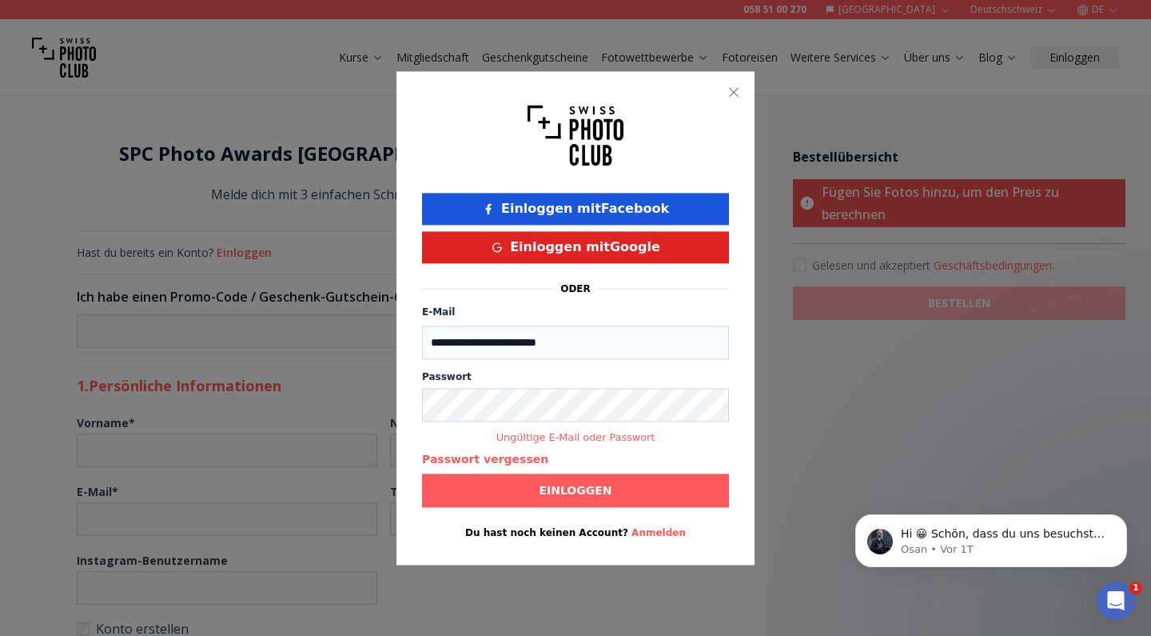
click at [518, 461] on button "Passwort vergessen" at bounding box center [485, 459] width 126 height 16
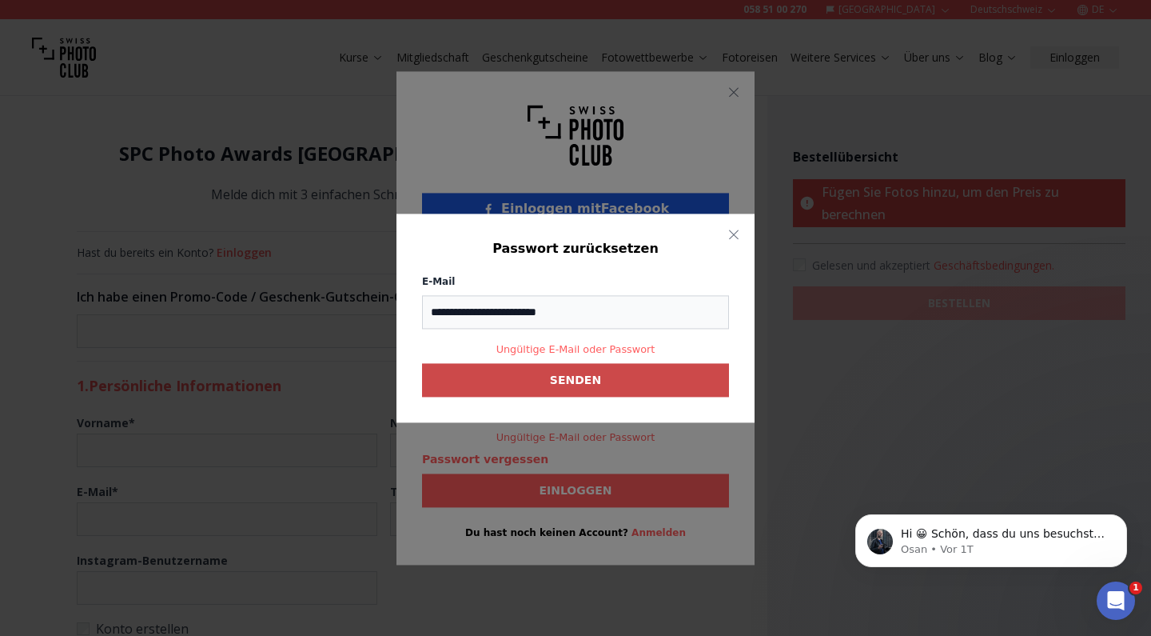
type input "**********"
click at [572, 383] on b "SENDEN" at bounding box center [575, 380] width 51 height 16
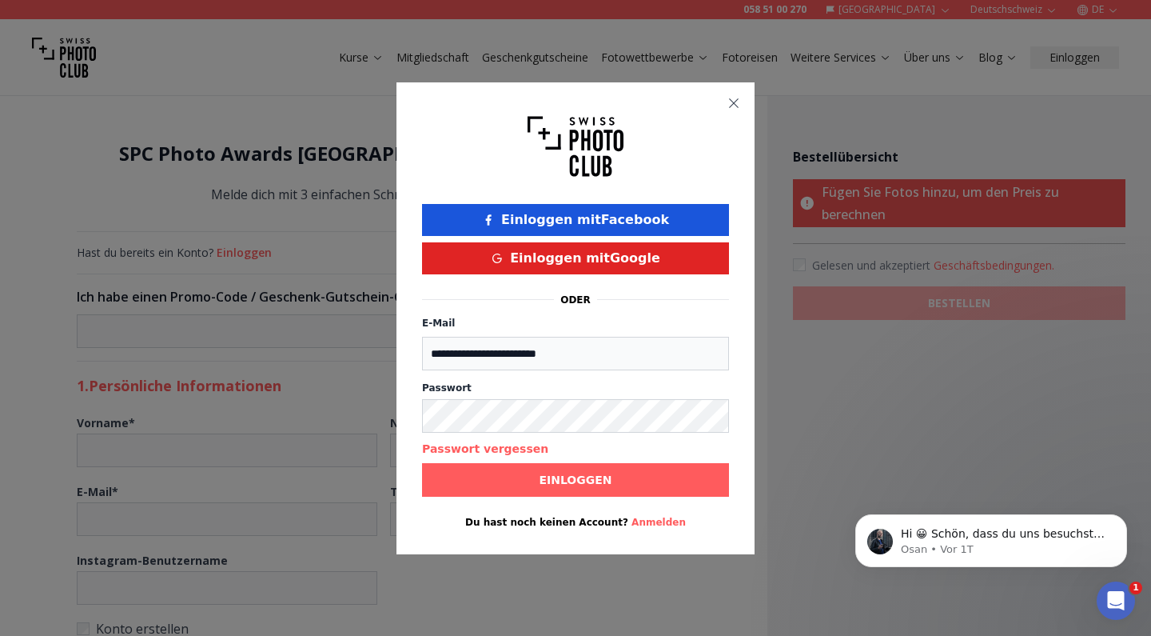
click at [734, 102] on icon "button" at bounding box center [734, 103] width 13 height 13
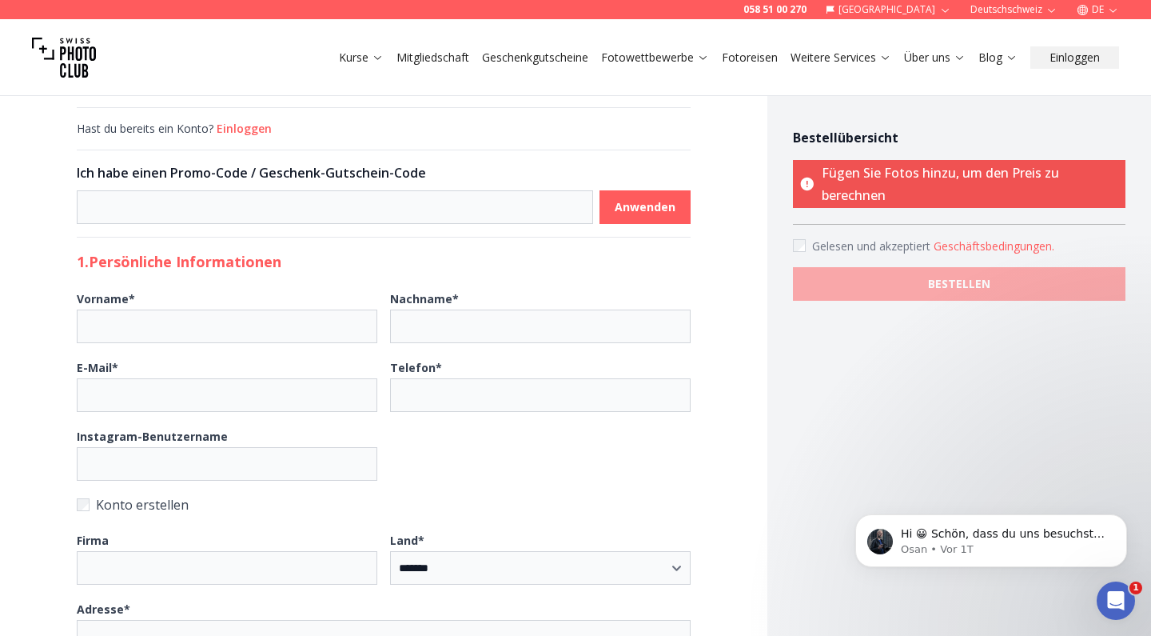
scroll to position [132, 0]
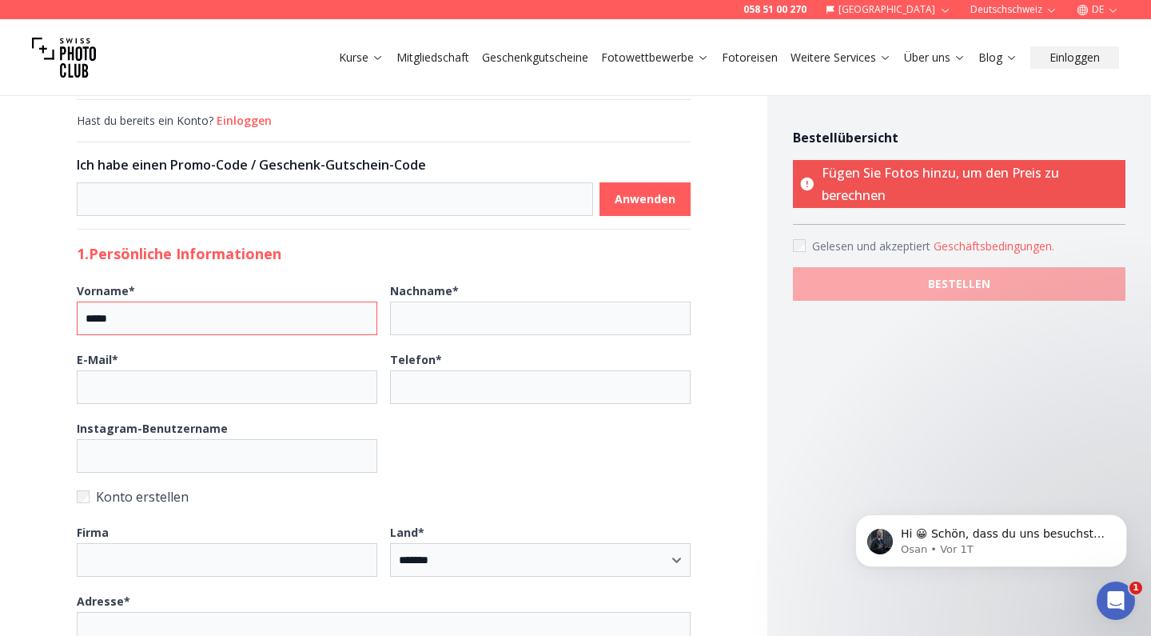
type input "*****"
click at [436, 318] on input "Nachname *" at bounding box center [540, 318] width 301 height 34
type input "******"
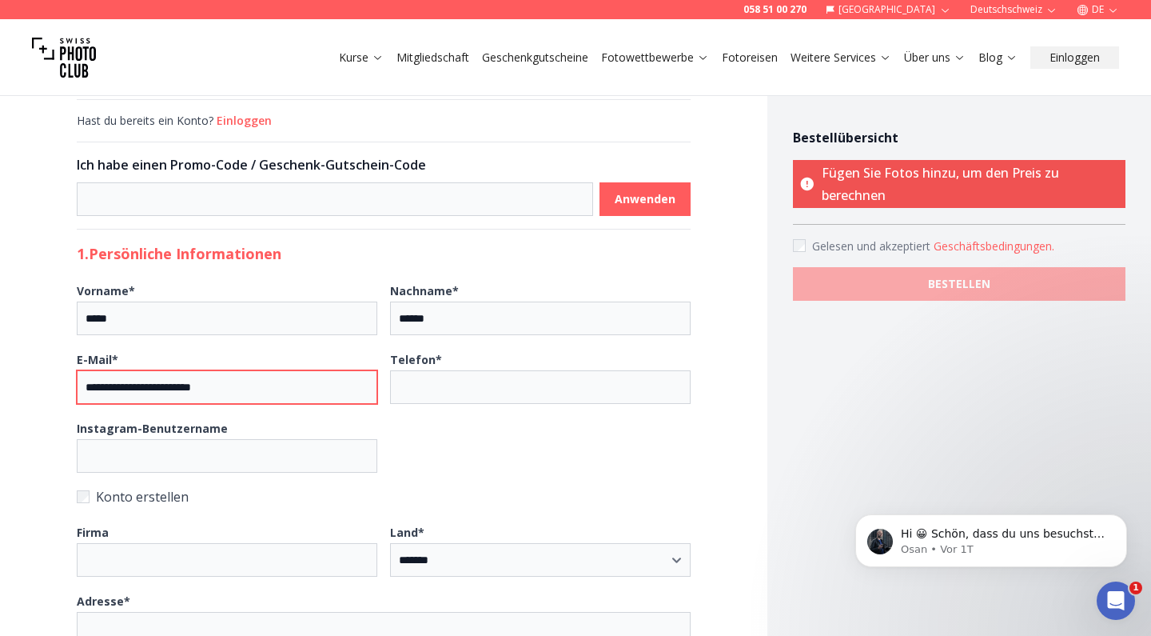
type input "**********"
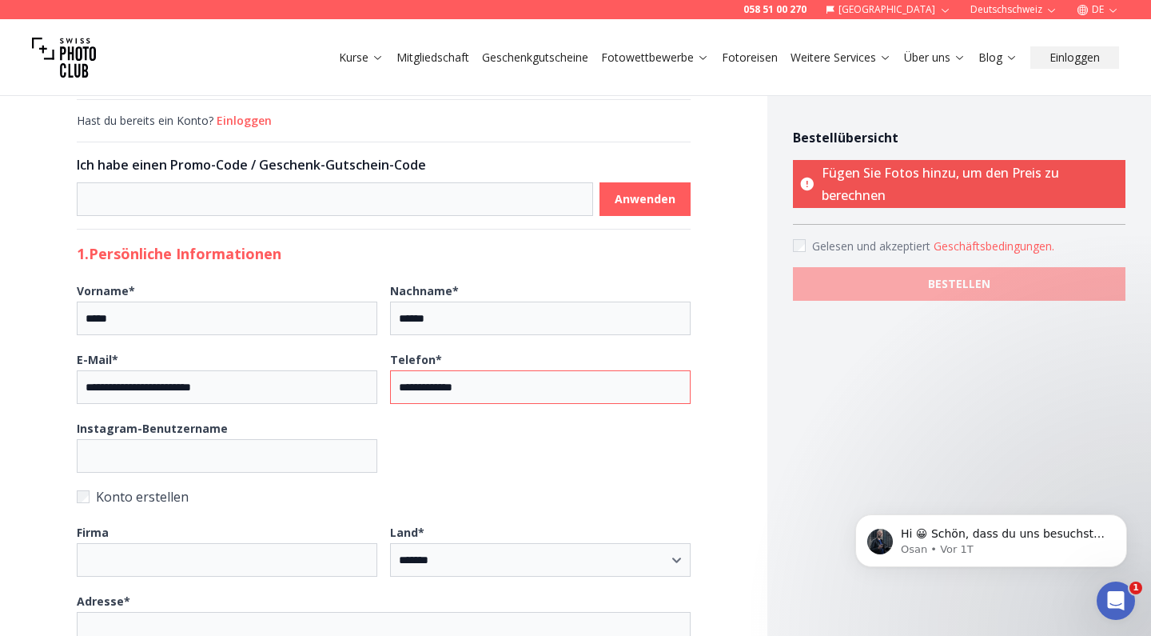
type input "**********"
click at [306, 466] on input "Instagram-Benutzername" at bounding box center [227, 456] width 301 height 34
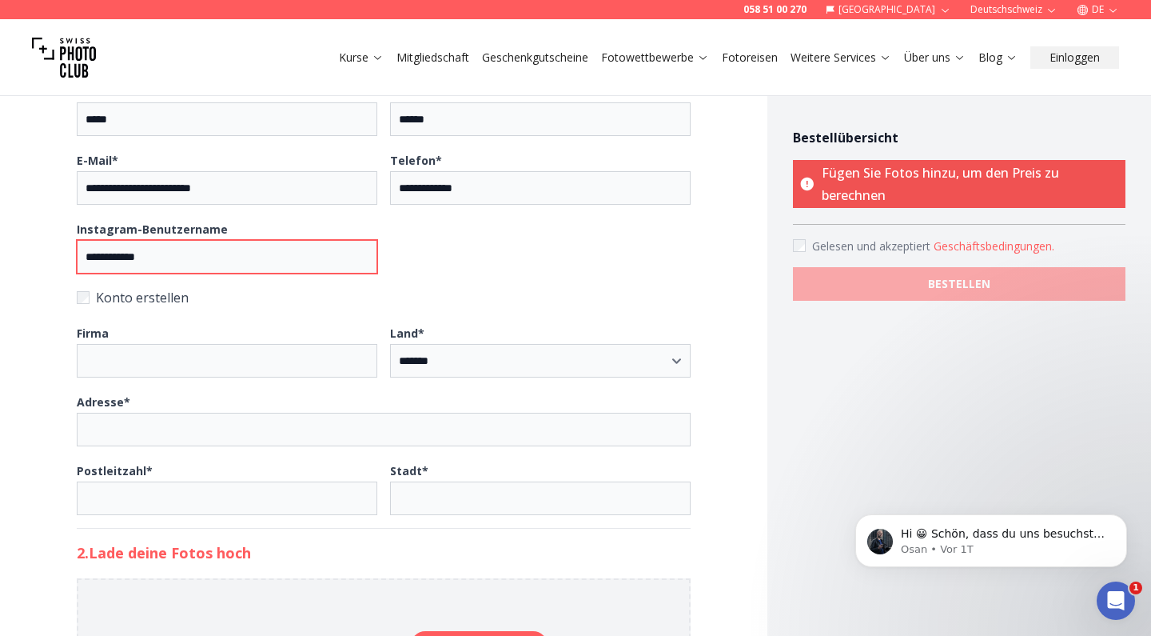
scroll to position [332, 0]
type input "**********"
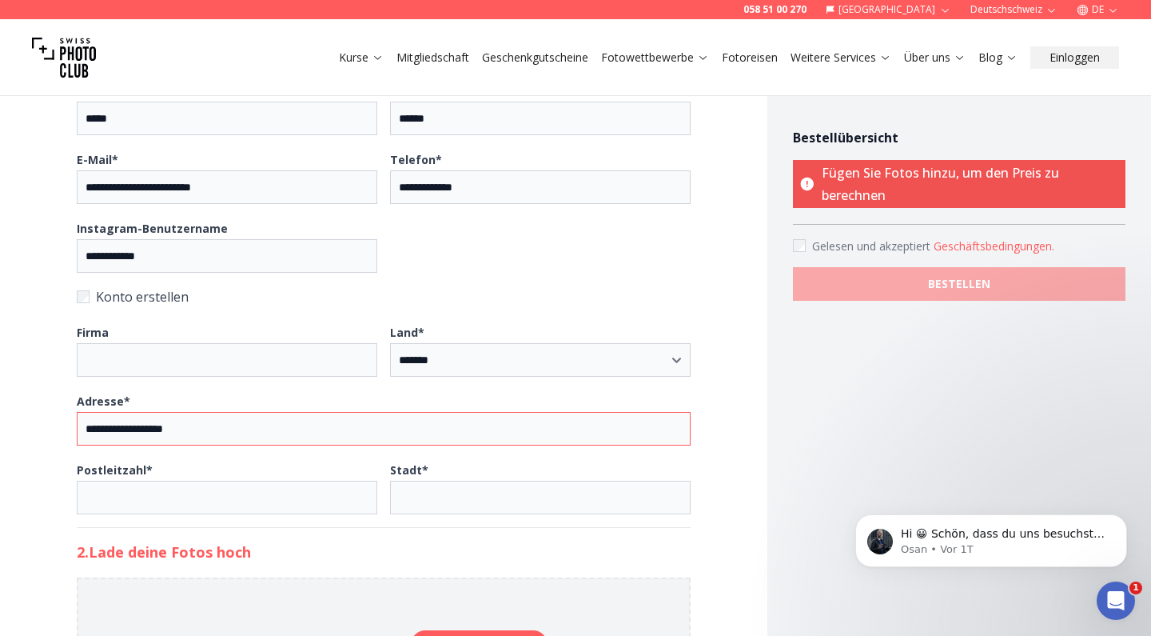
type input "**********"
type input "****"
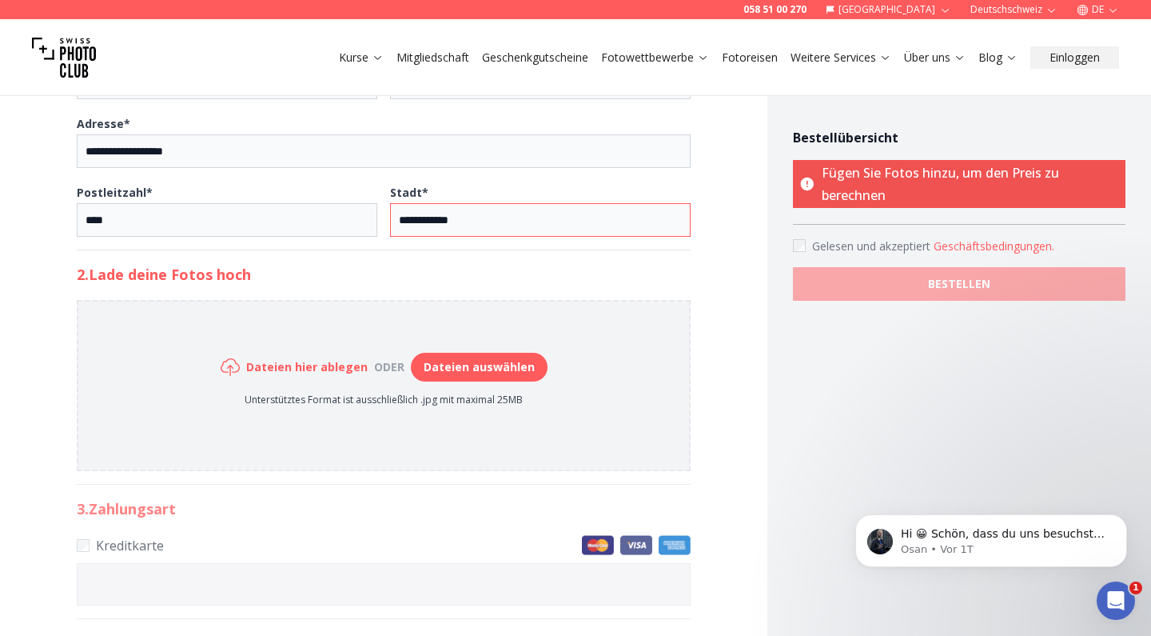
scroll to position [608, 0]
type input "**********"
click at [476, 380] on button "Dateien auswählen" at bounding box center [479, 367] width 137 height 29
